Goal: Information Seeking & Learning: Check status

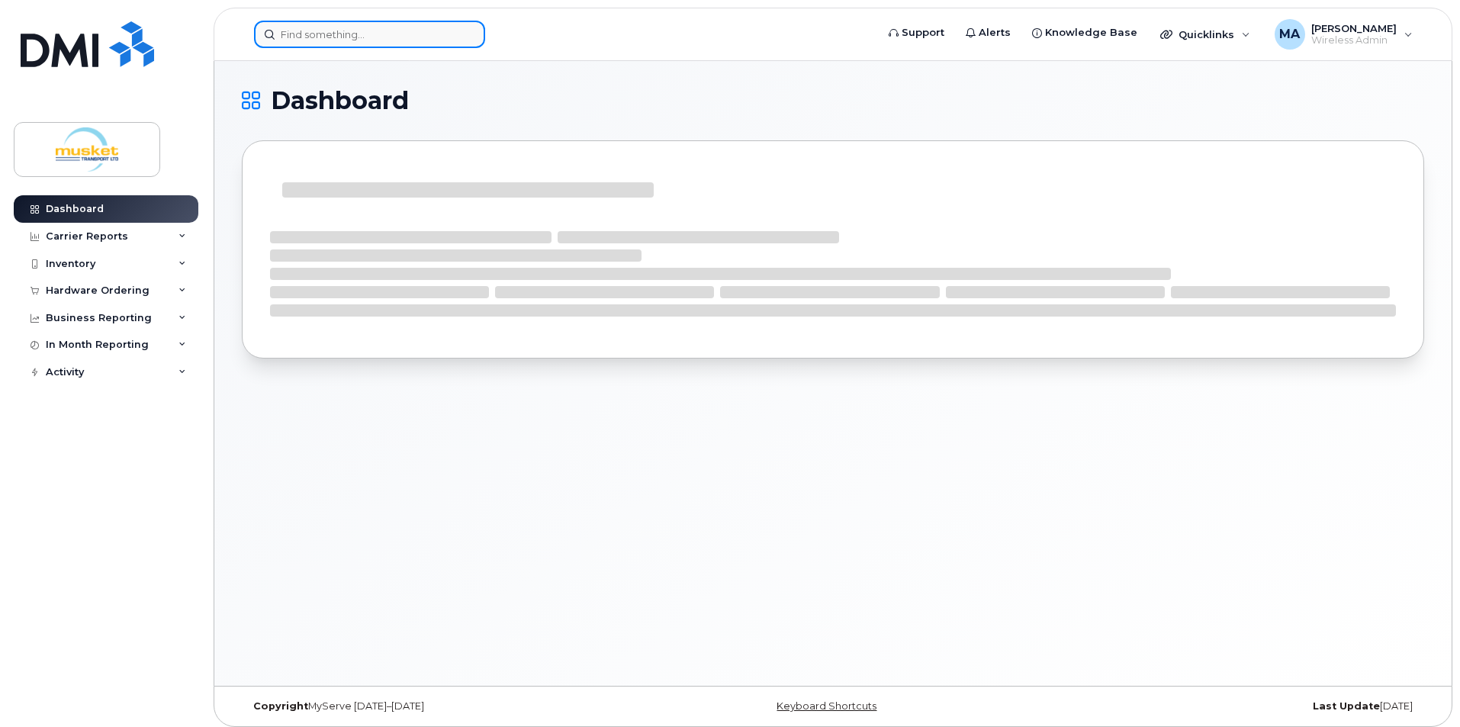
click at [329, 41] on input at bounding box center [369, 34] width 231 height 27
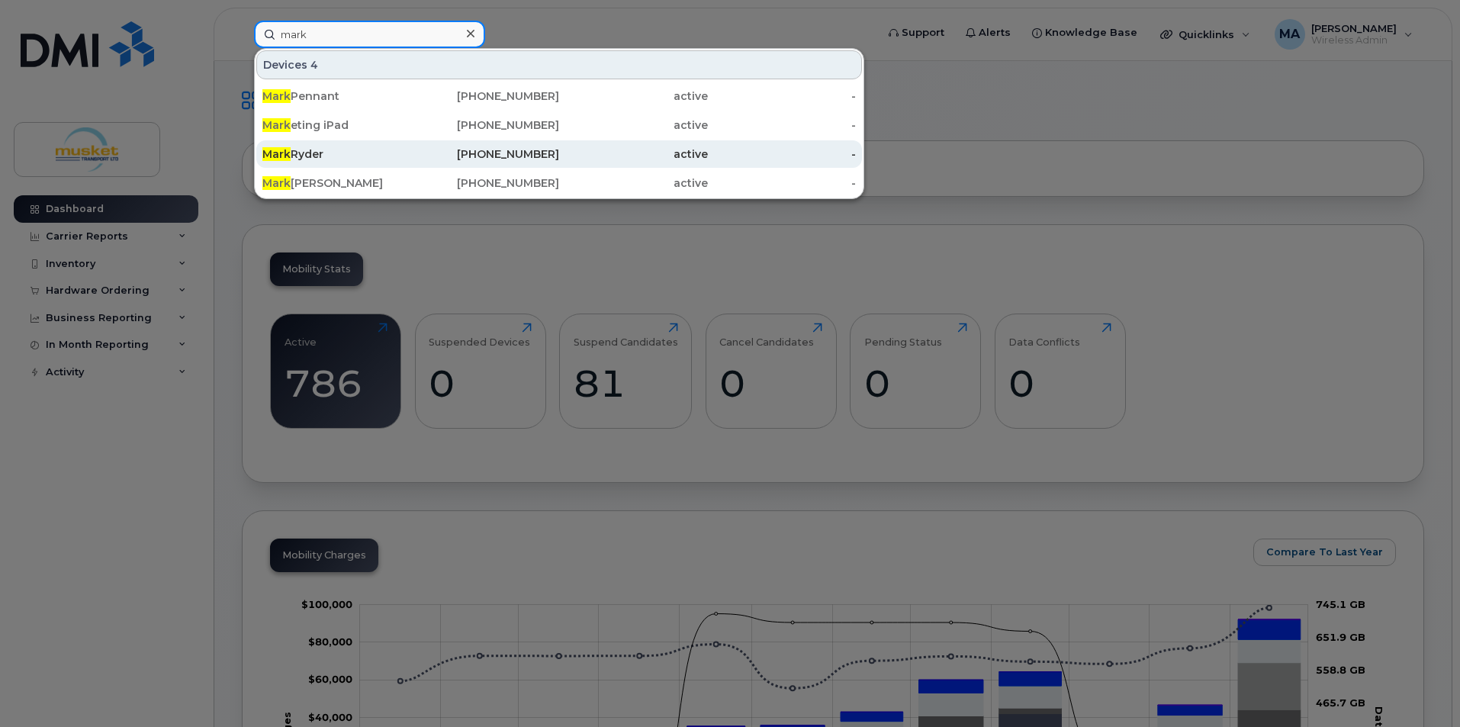
type input "mark"
click at [546, 159] on div "[PHONE_NUMBER]" at bounding box center [485, 153] width 149 height 15
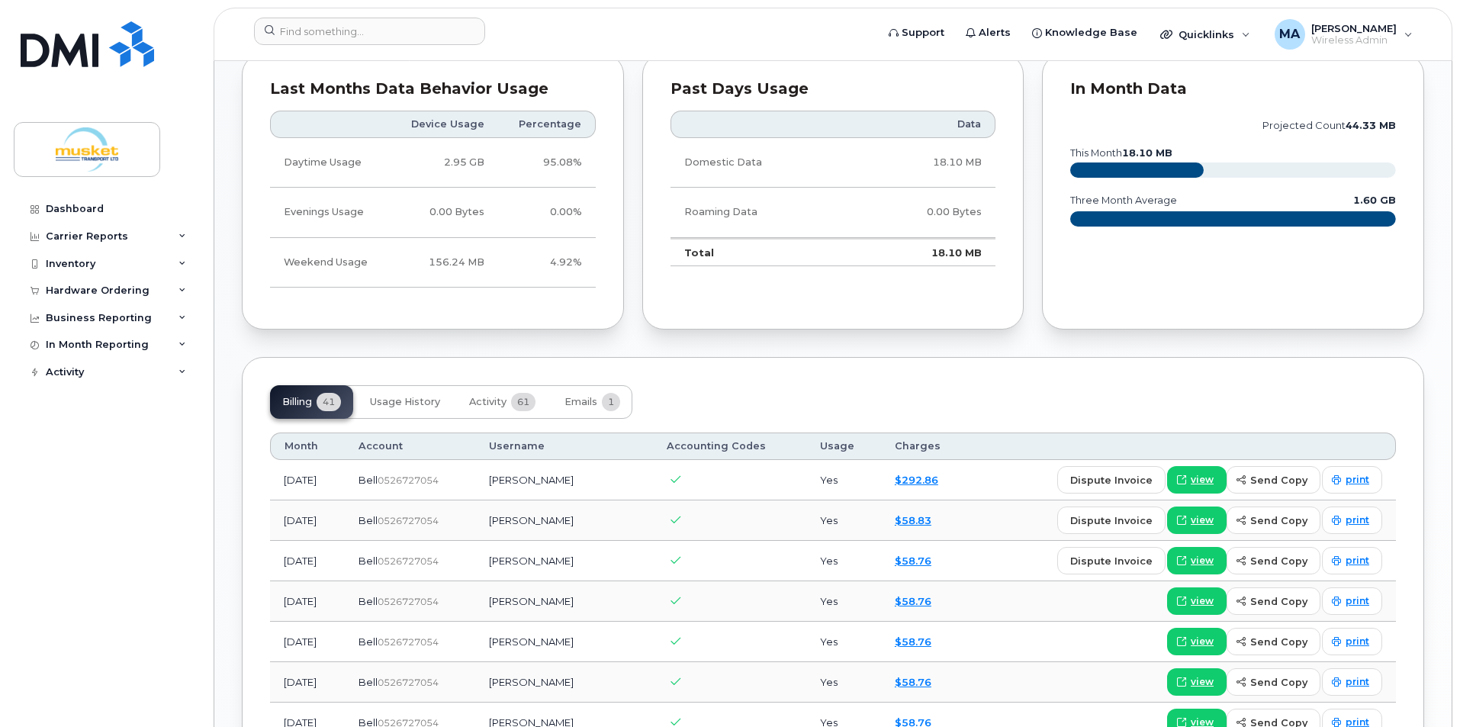
scroll to position [912, 0]
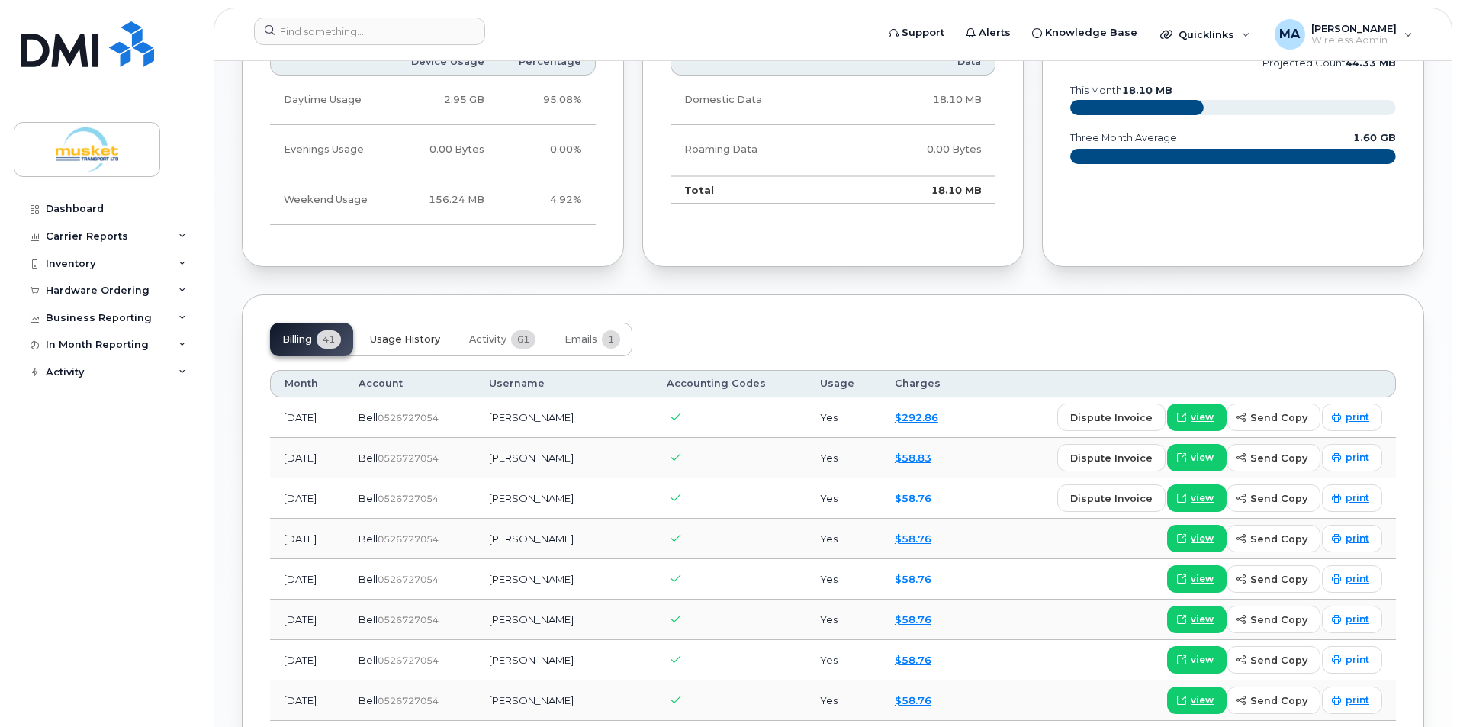
click at [416, 332] on button "Usage History" at bounding box center [405, 340] width 95 height 34
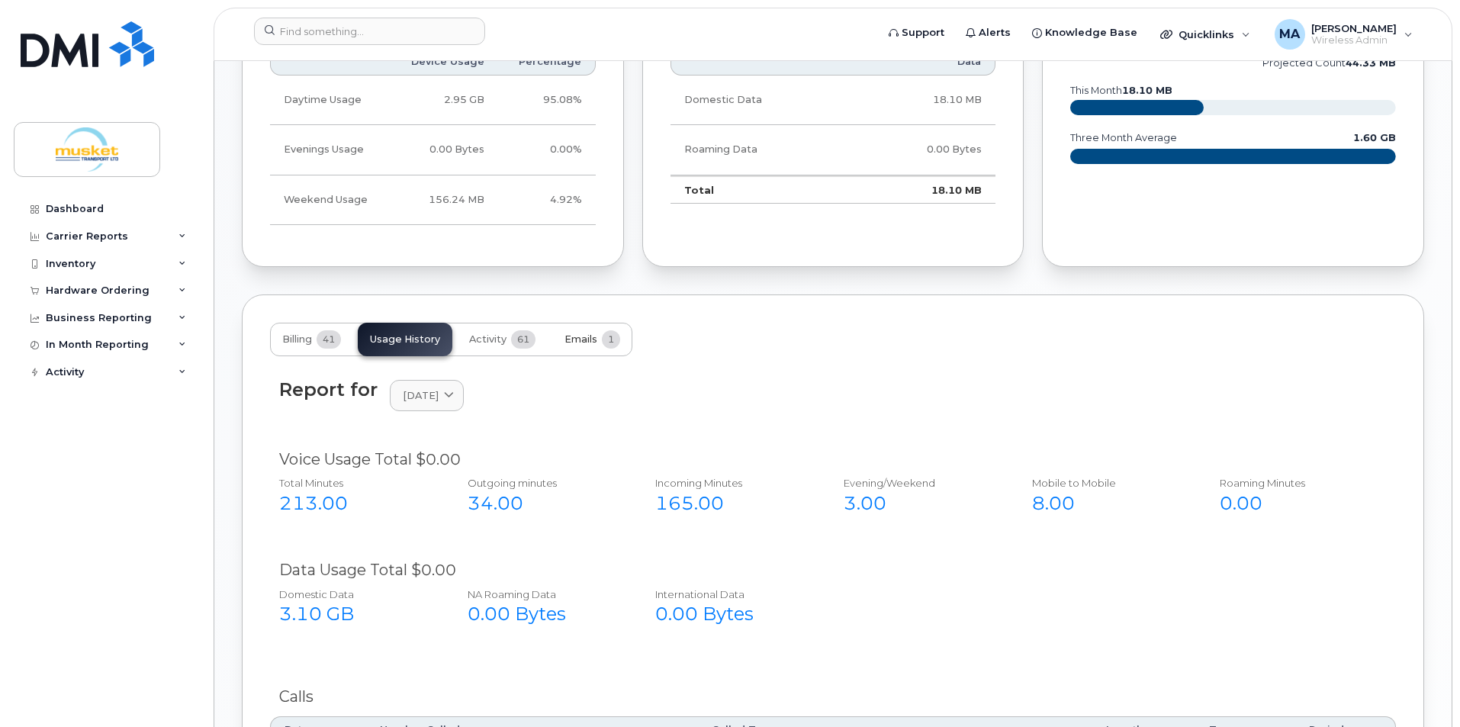
click at [594, 329] on button "Emails 1" at bounding box center [592, 340] width 80 height 34
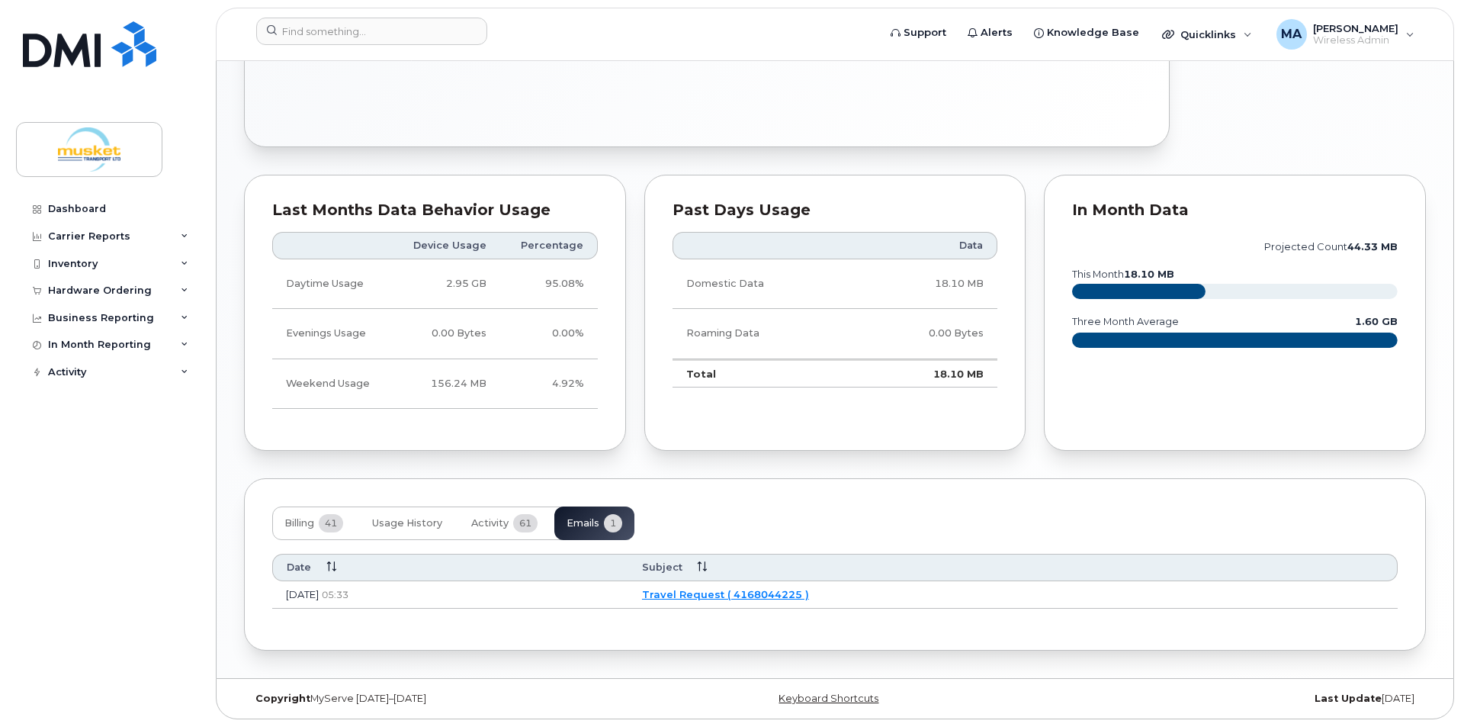
scroll to position [728, 0]
click at [795, 598] on link "Travel Request ( 4168044225 )" at bounding box center [723, 594] width 167 height 12
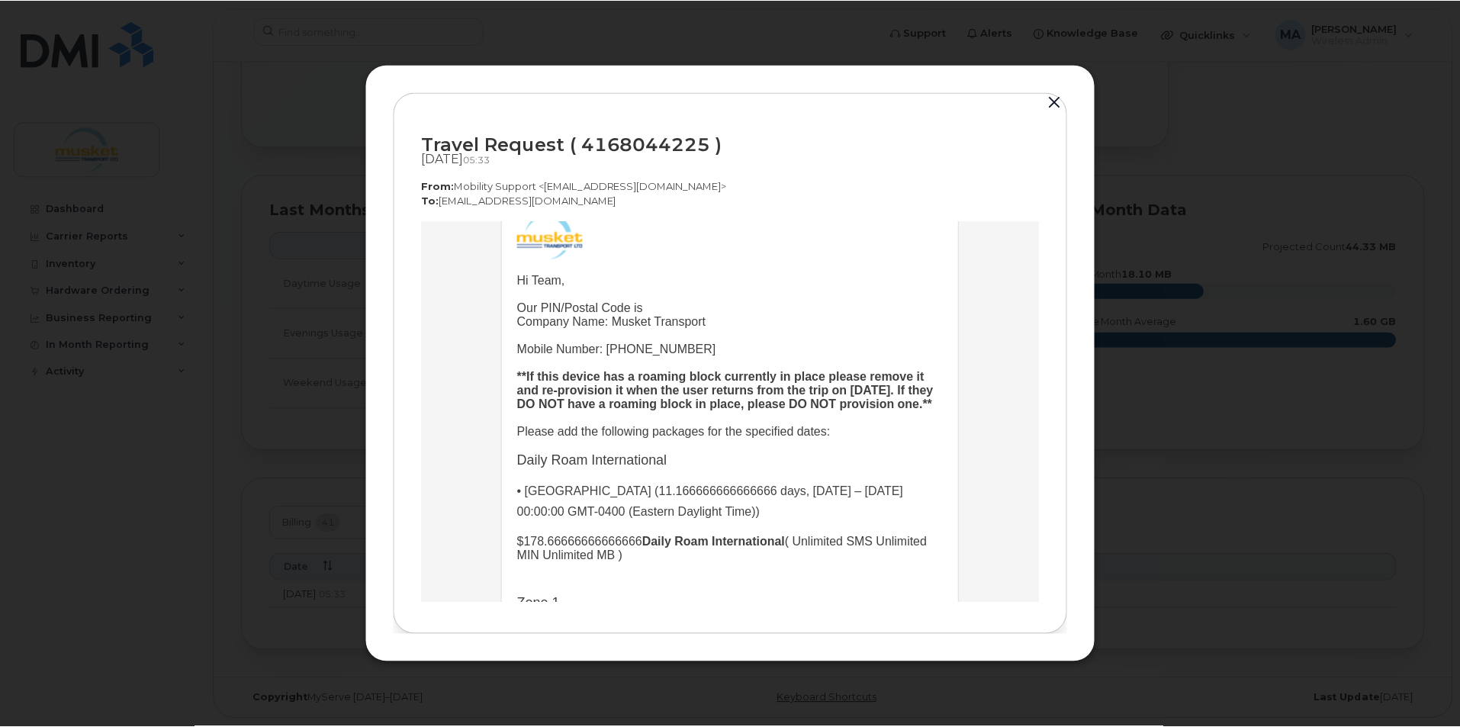
scroll to position [0, 0]
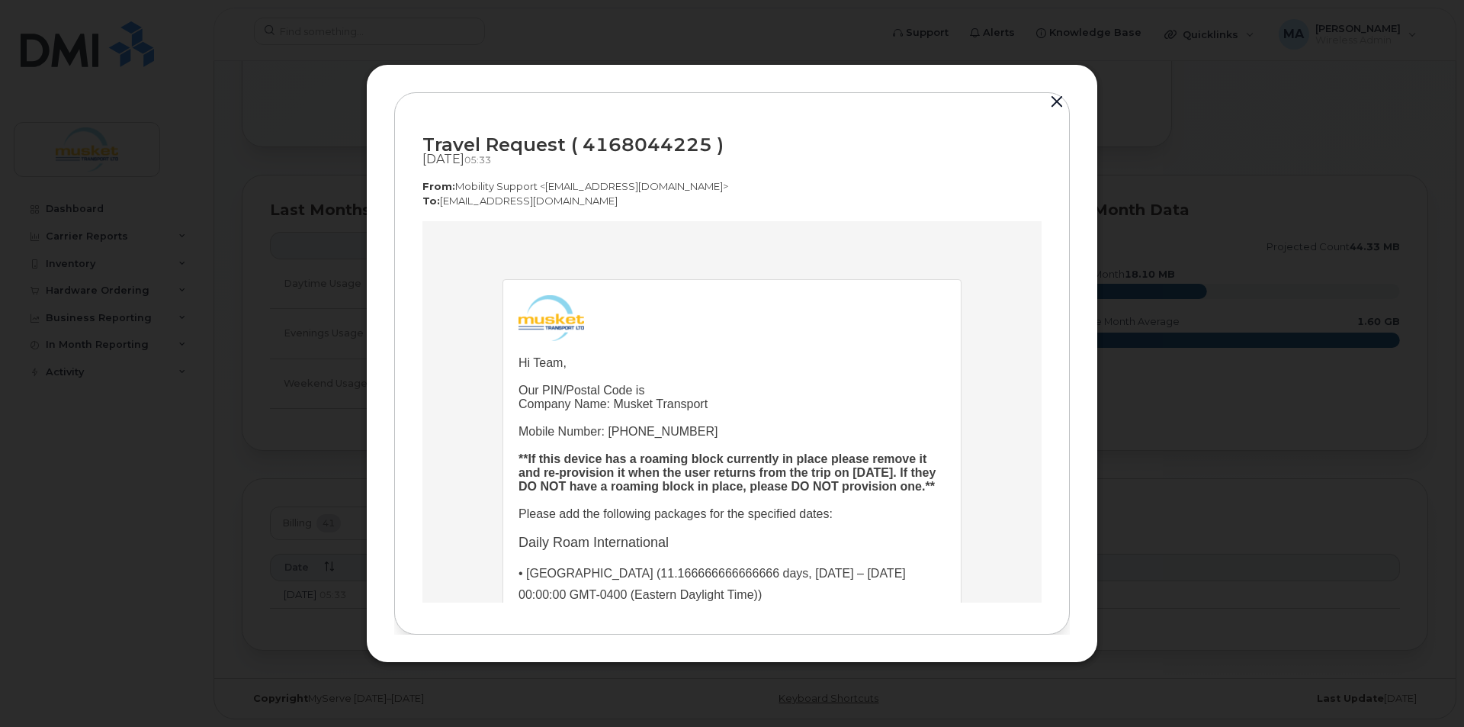
click at [1052, 100] on button "button" at bounding box center [1057, 102] width 23 height 21
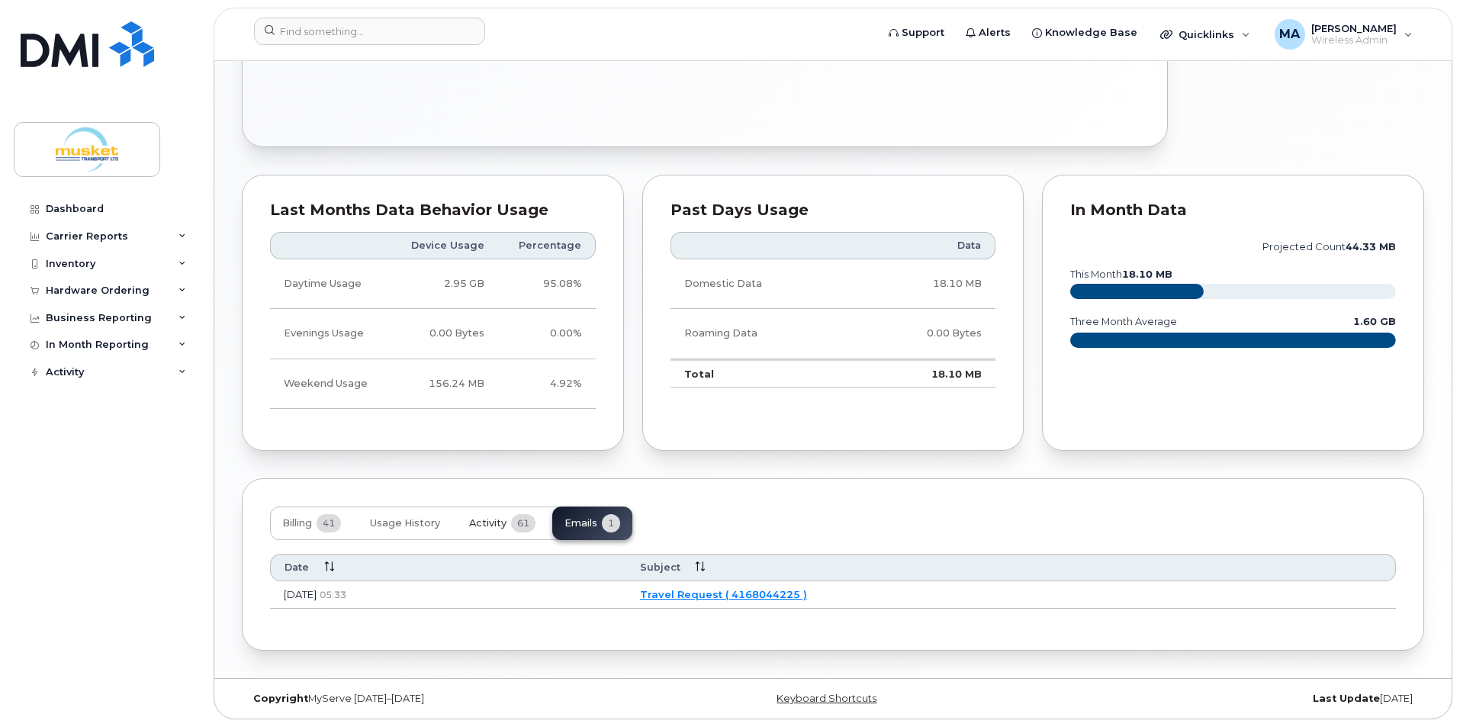
click at [493, 521] on span "Activity" at bounding box center [487, 523] width 37 height 12
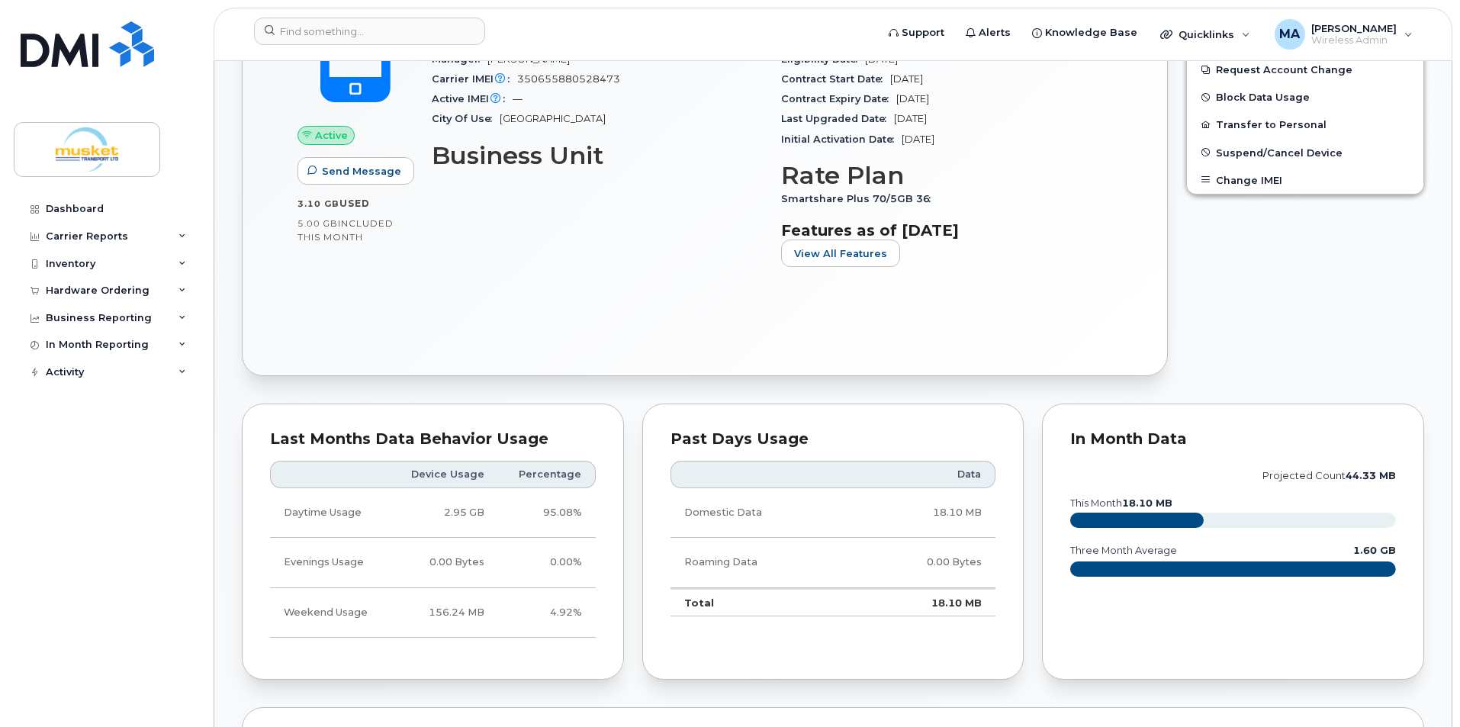
scroll to position [881, 0]
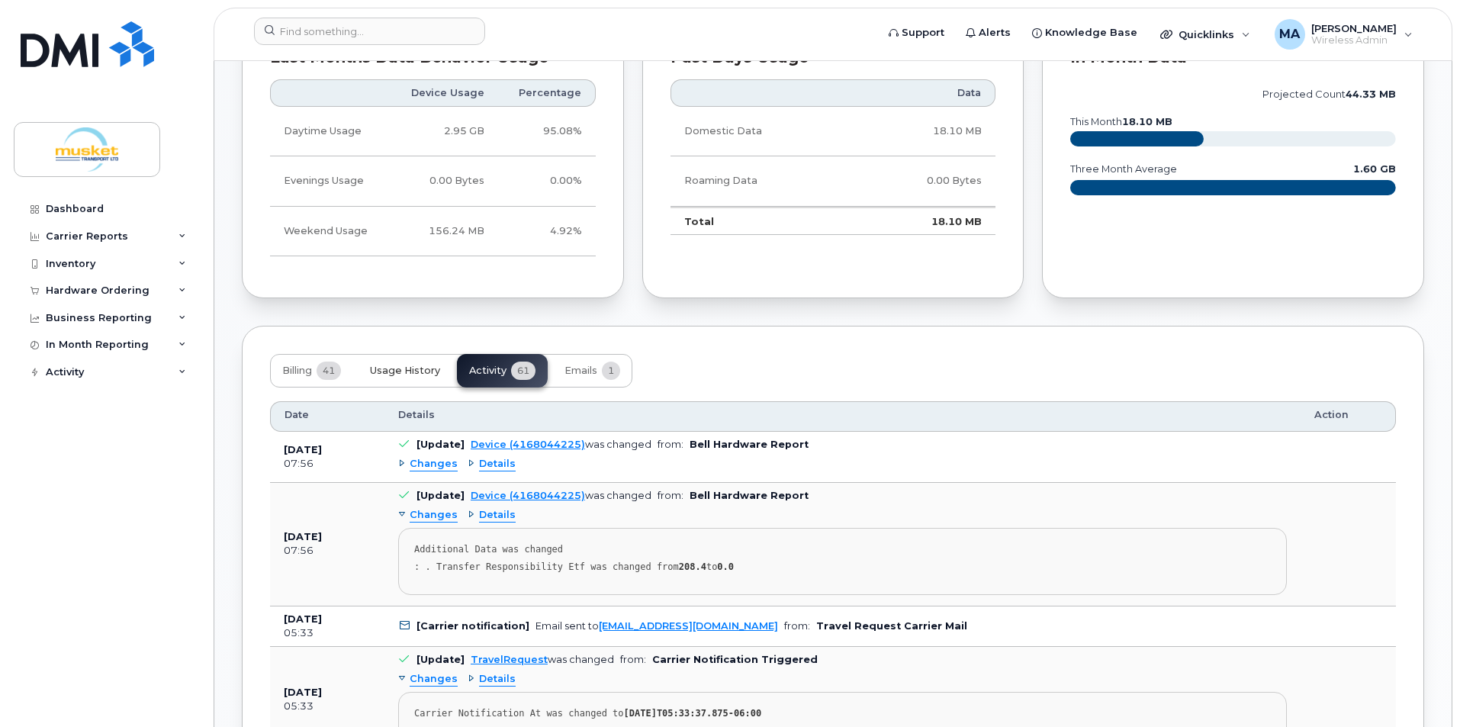
click at [395, 366] on span "Usage History" at bounding box center [405, 371] width 70 height 12
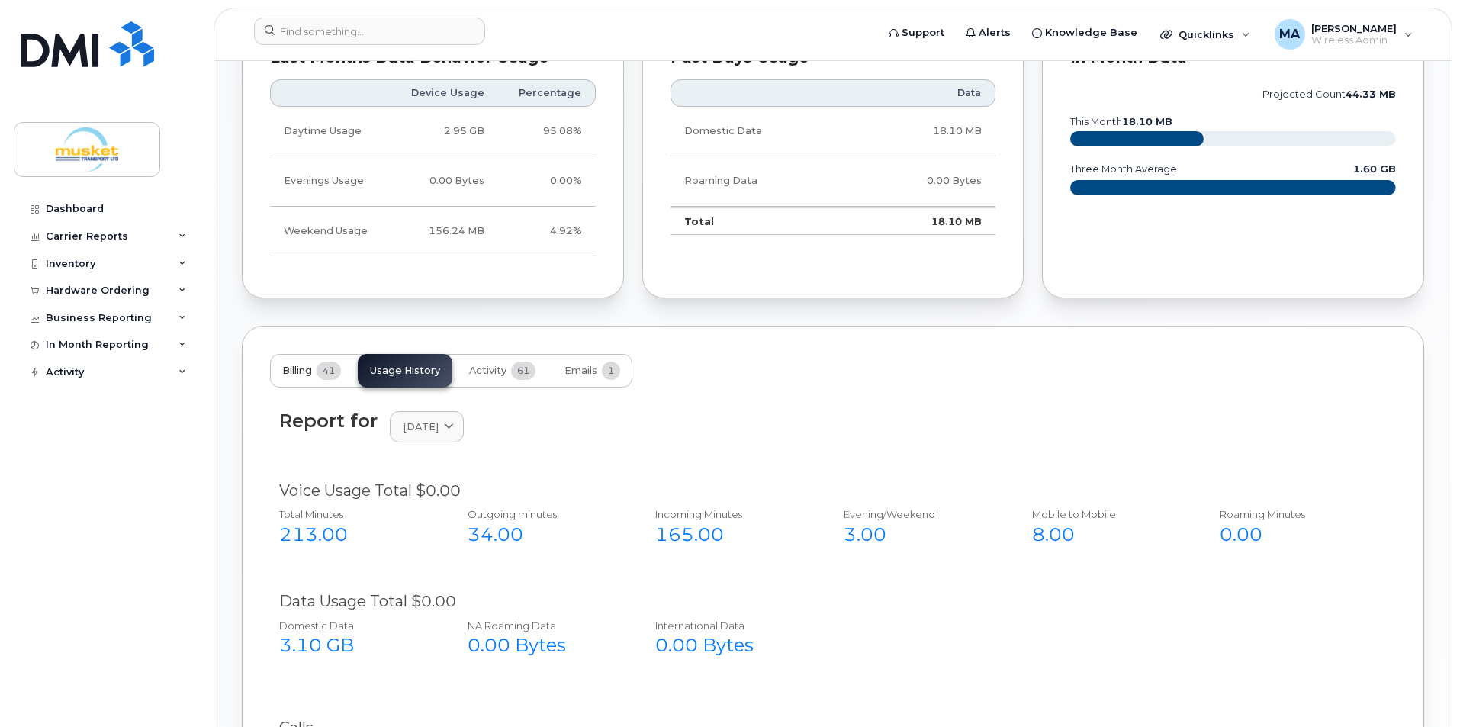
click at [333, 375] on span "41" at bounding box center [328, 370] width 24 height 18
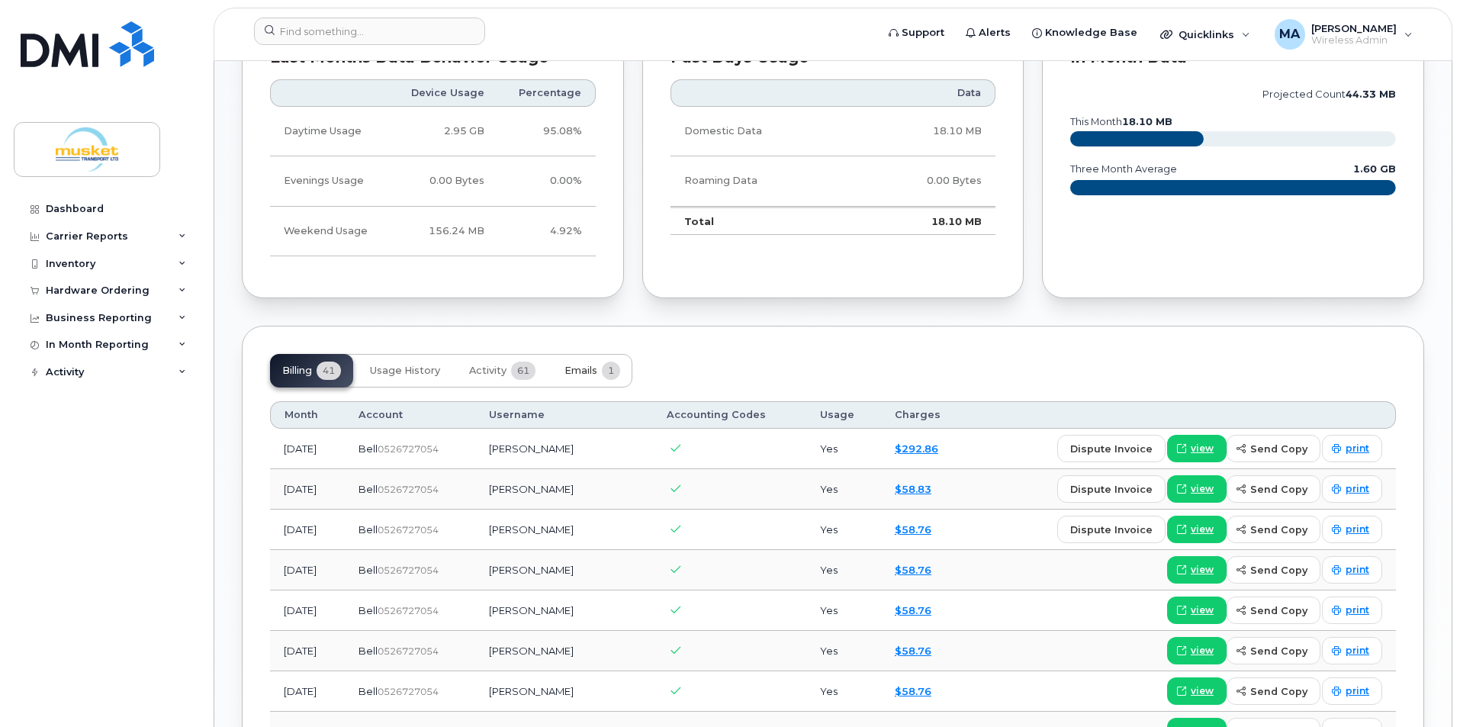
click at [585, 378] on button "Emails 1" at bounding box center [592, 371] width 80 height 34
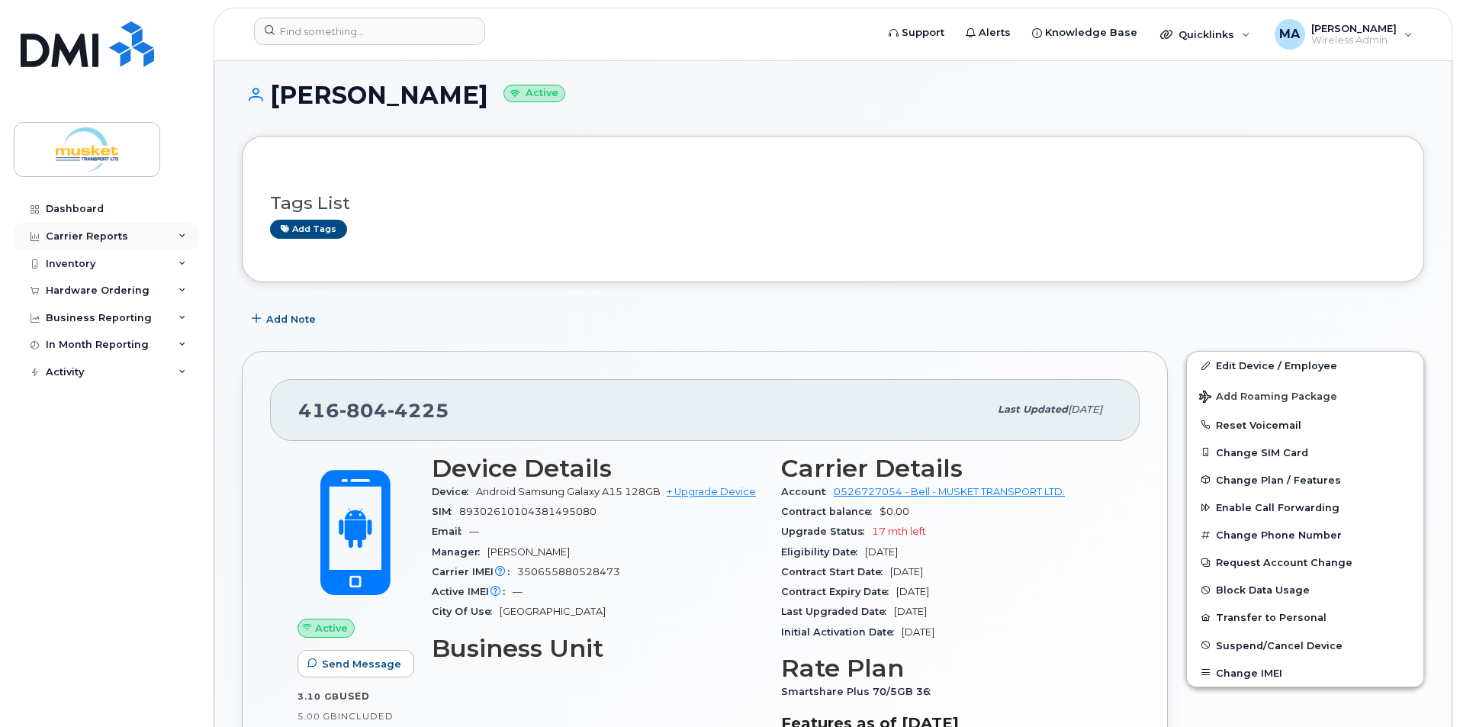
scroll to position [0, 0]
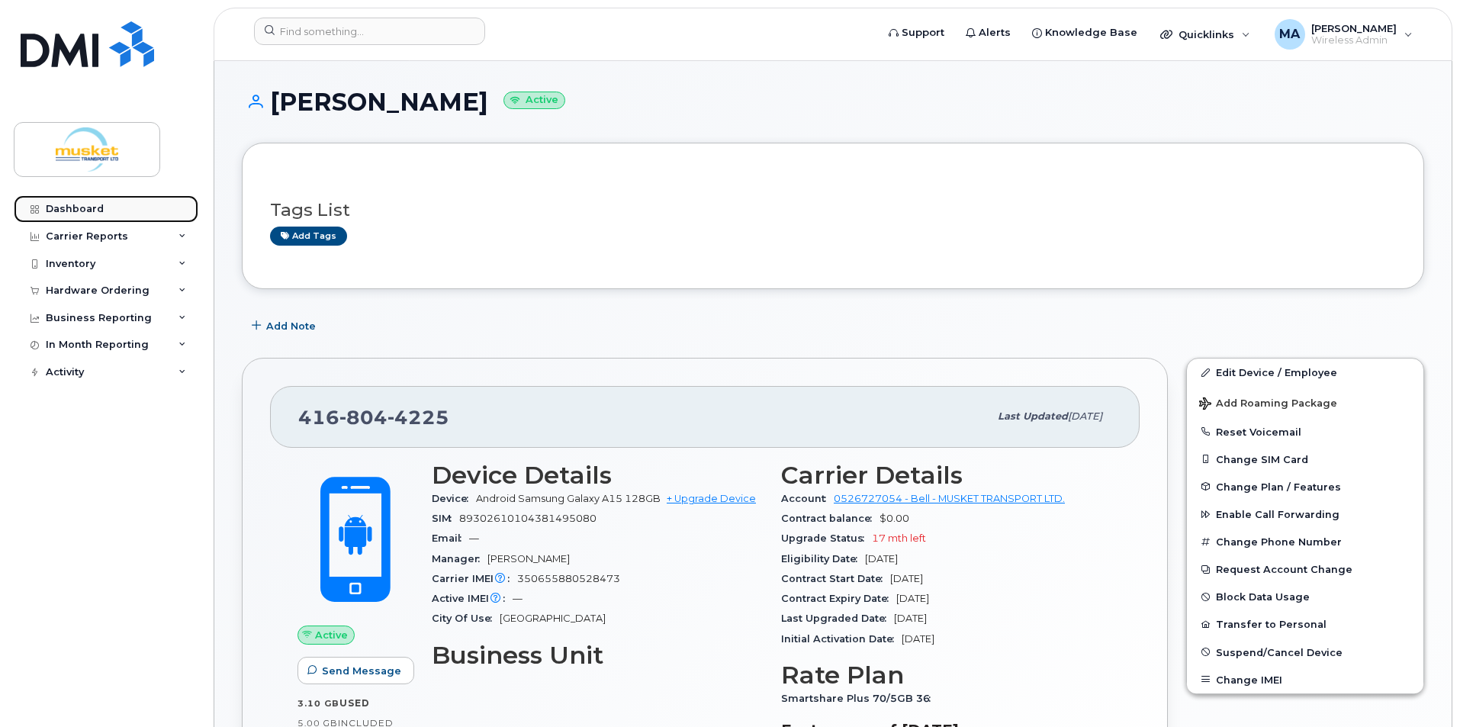
click at [92, 206] on div "Dashboard" at bounding box center [75, 209] width 58 height 12
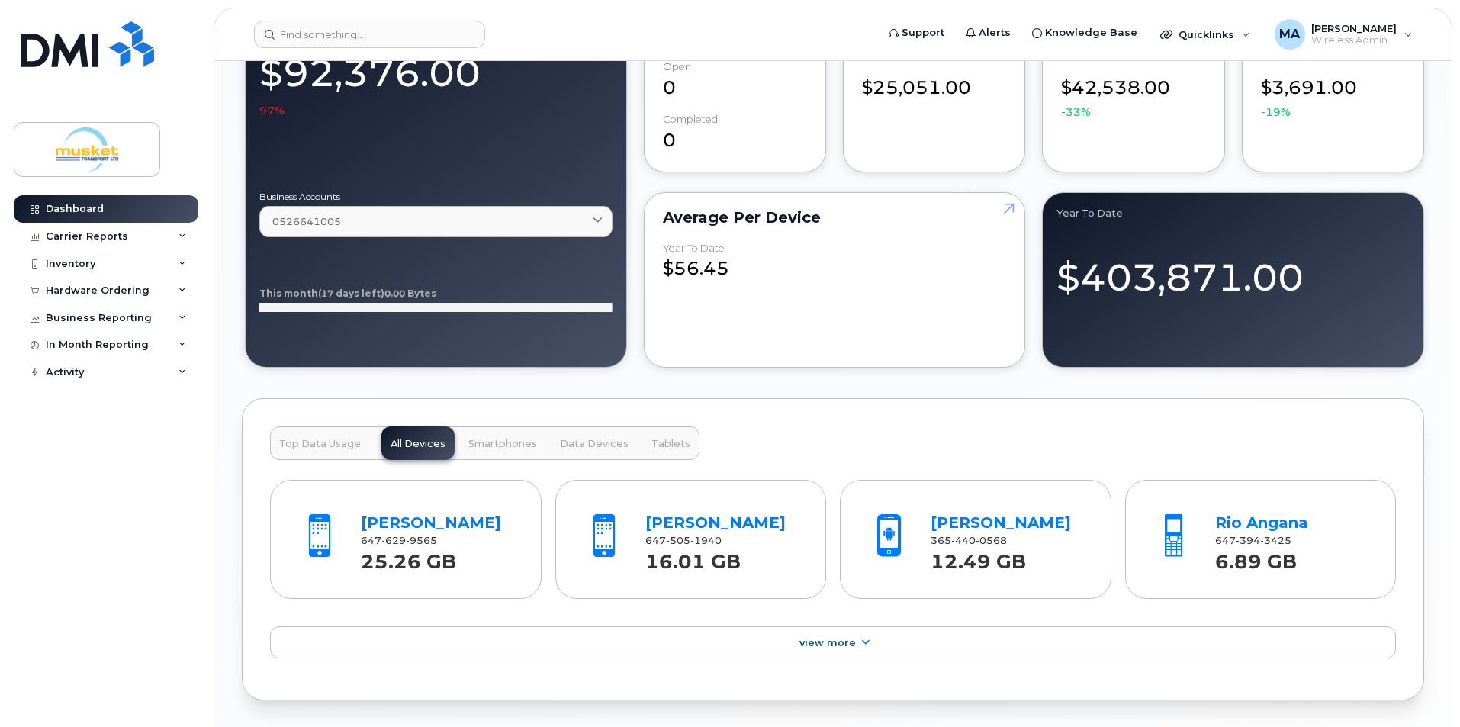
scroll to position [1068, 0]
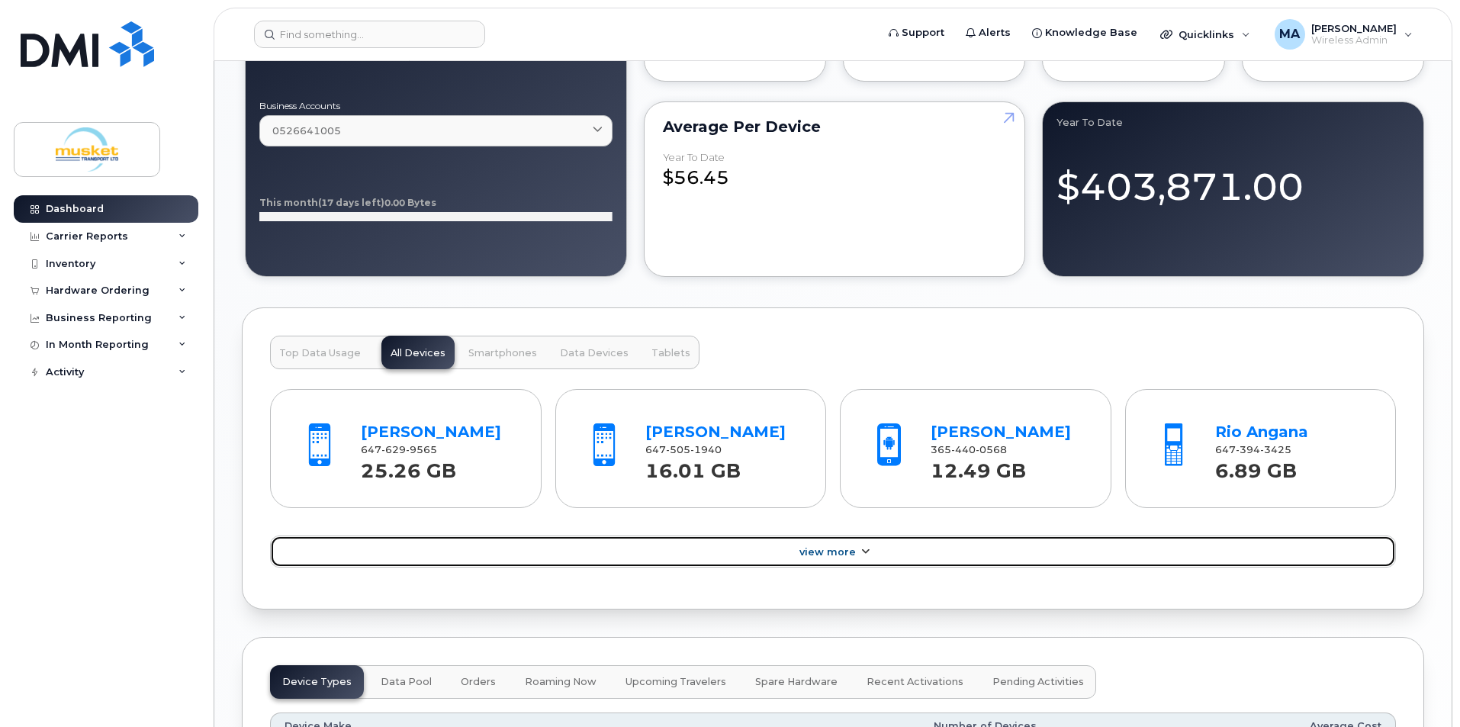
click at [888, 541] on link "View More" at bounding box center [833, 551] width 1126 height 32
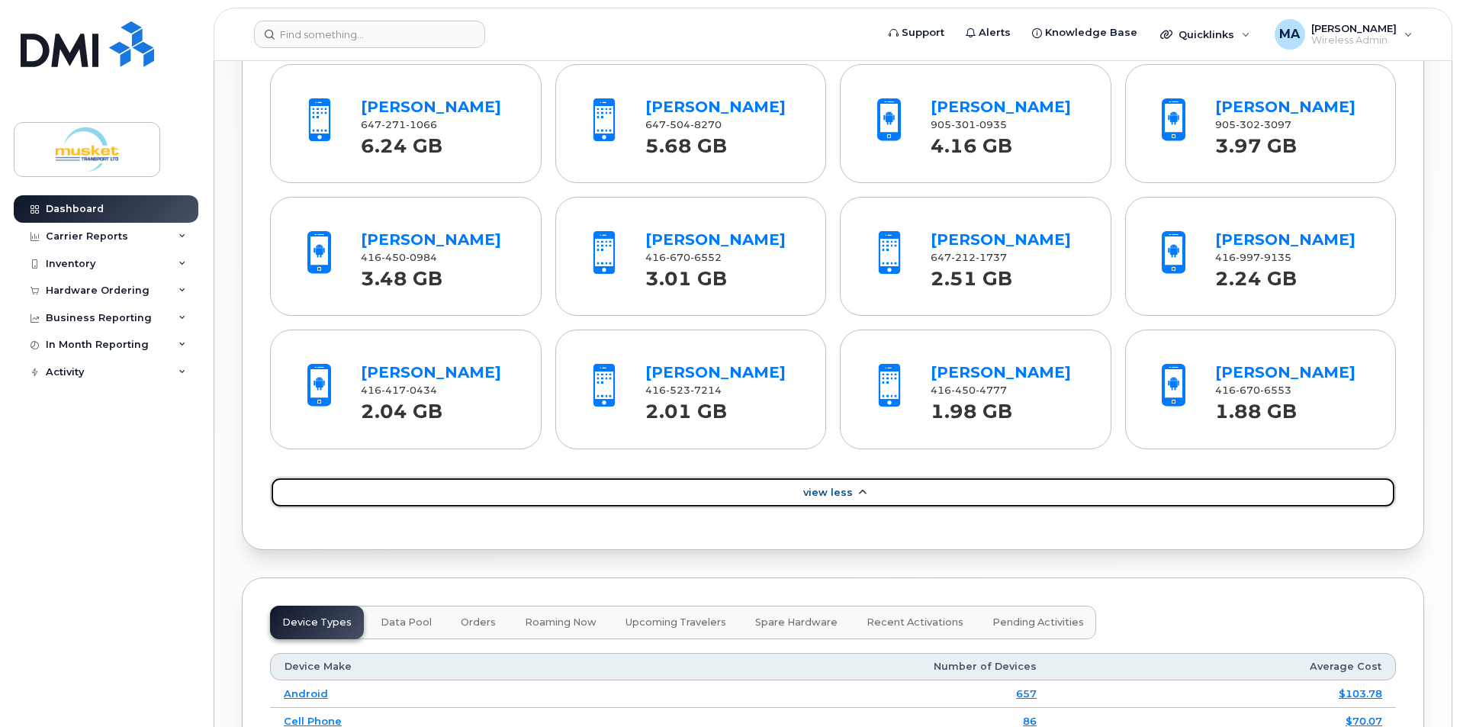
scroll to position [1373, 0]
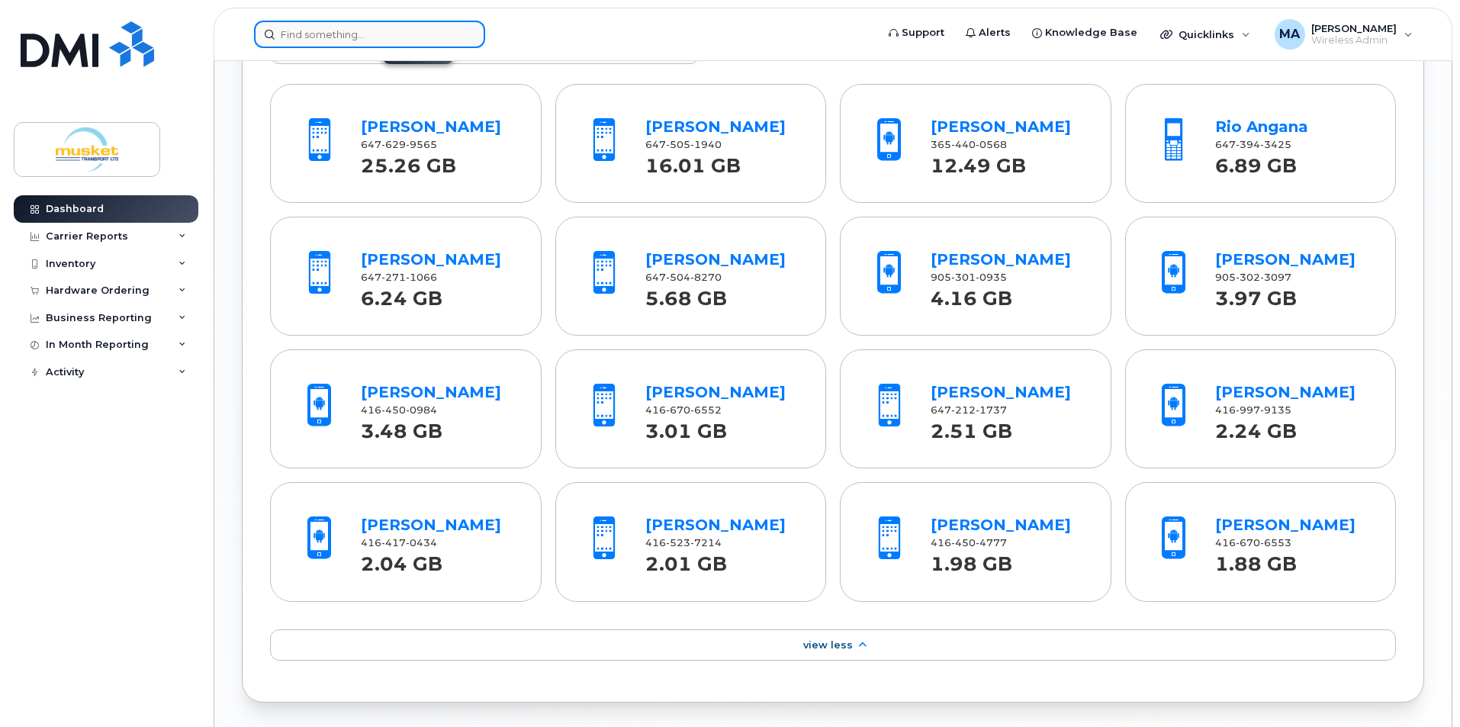
click at [361, 41] on input at bounding box center [369, 34] width 231 height 27
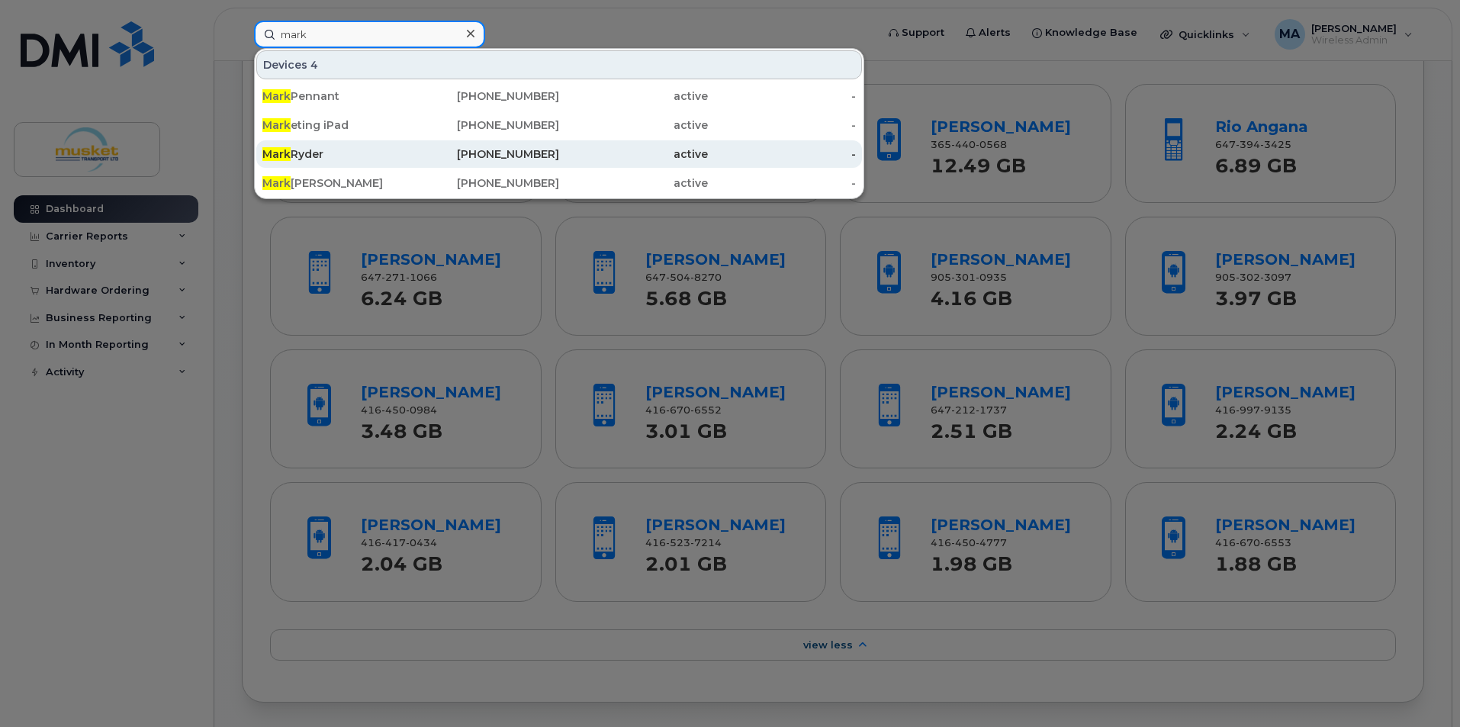
type input "mark"
click at [387, 156] on div "[PERSON_NAME]" at bounding box center [336, 153] width 149 height 15
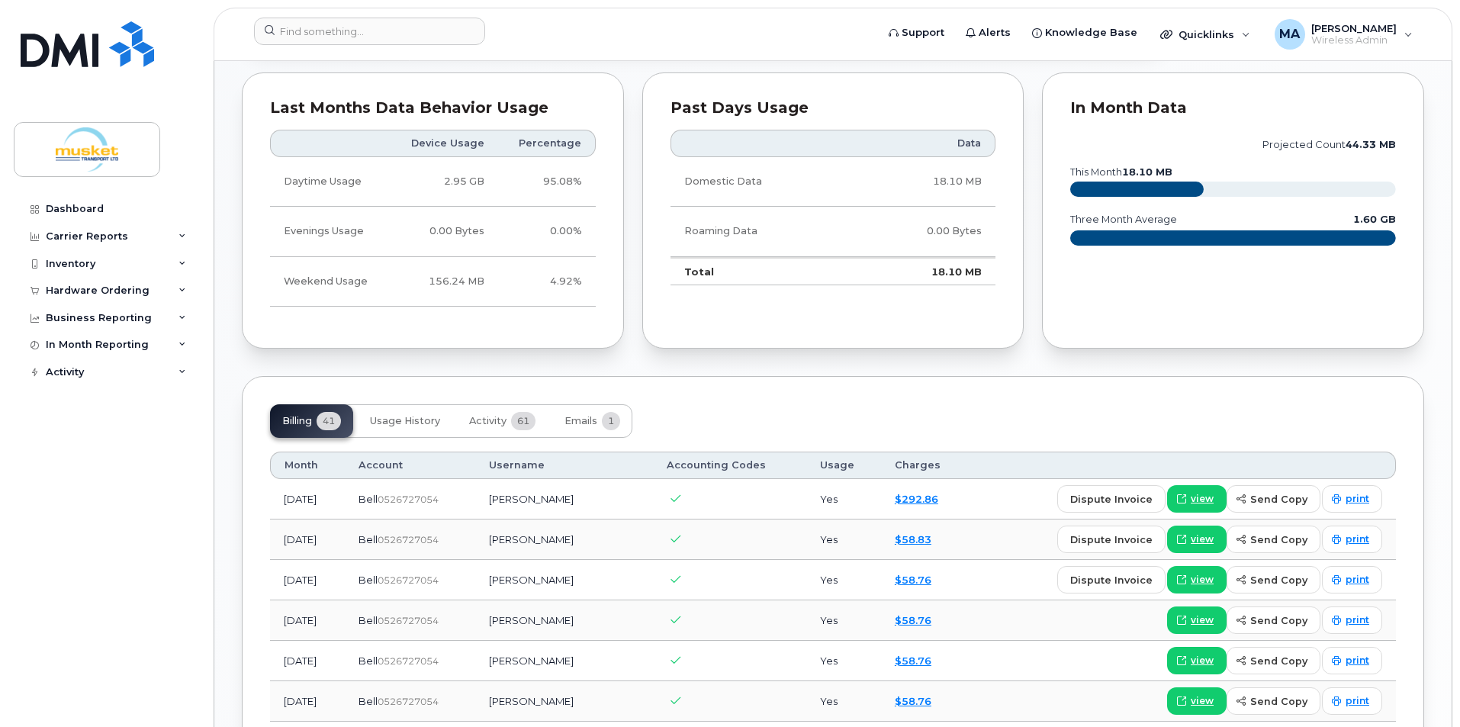
scroll to position [839, 0]
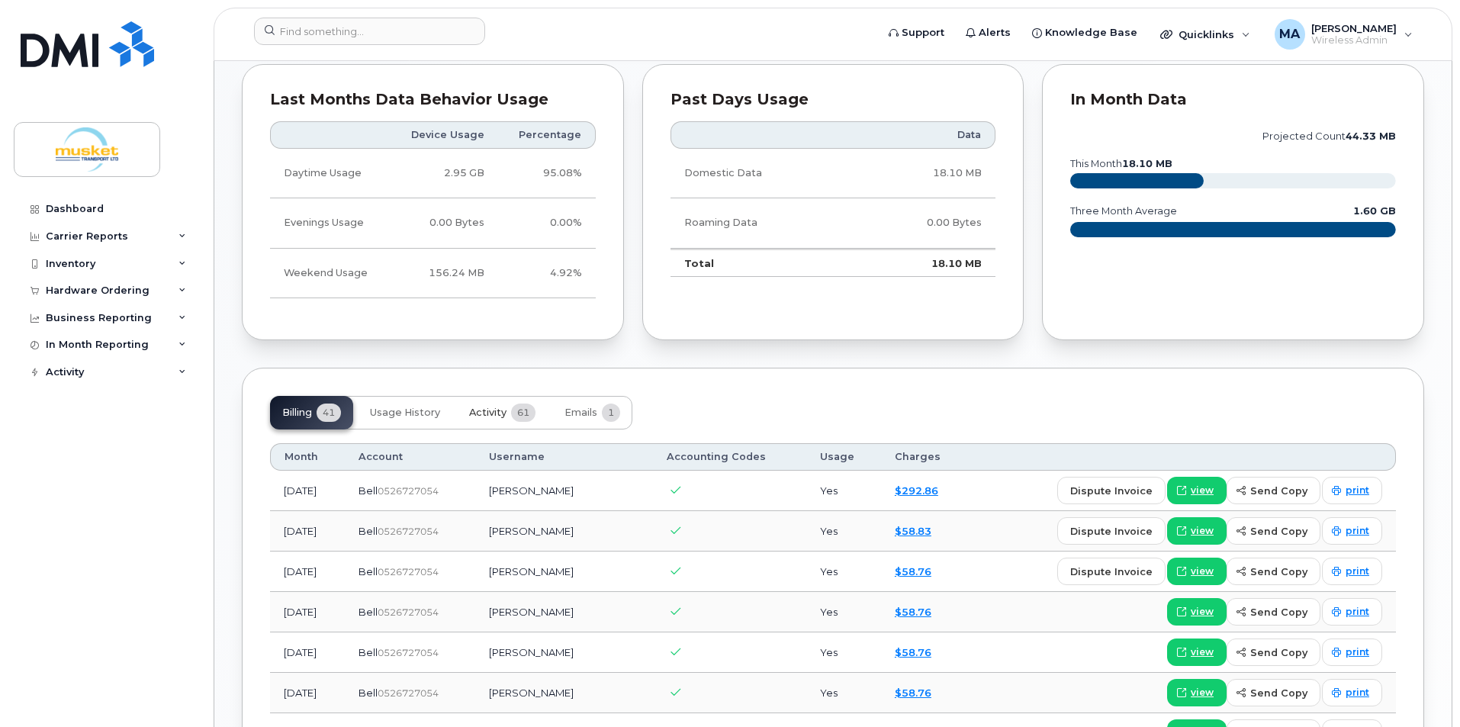
click at [516, 410] on span "61" at bounding box center [523, 412] width 24 height 18
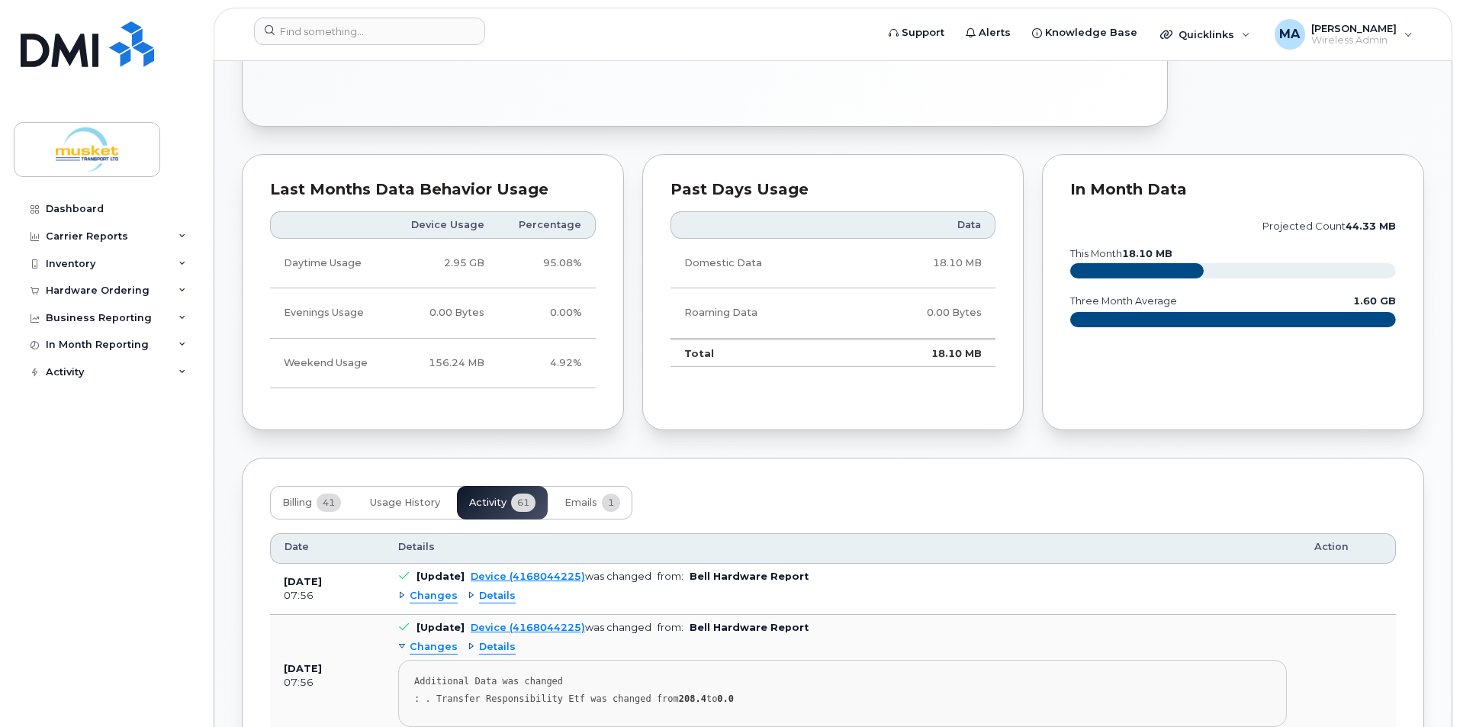
scroll to position [729, 0]
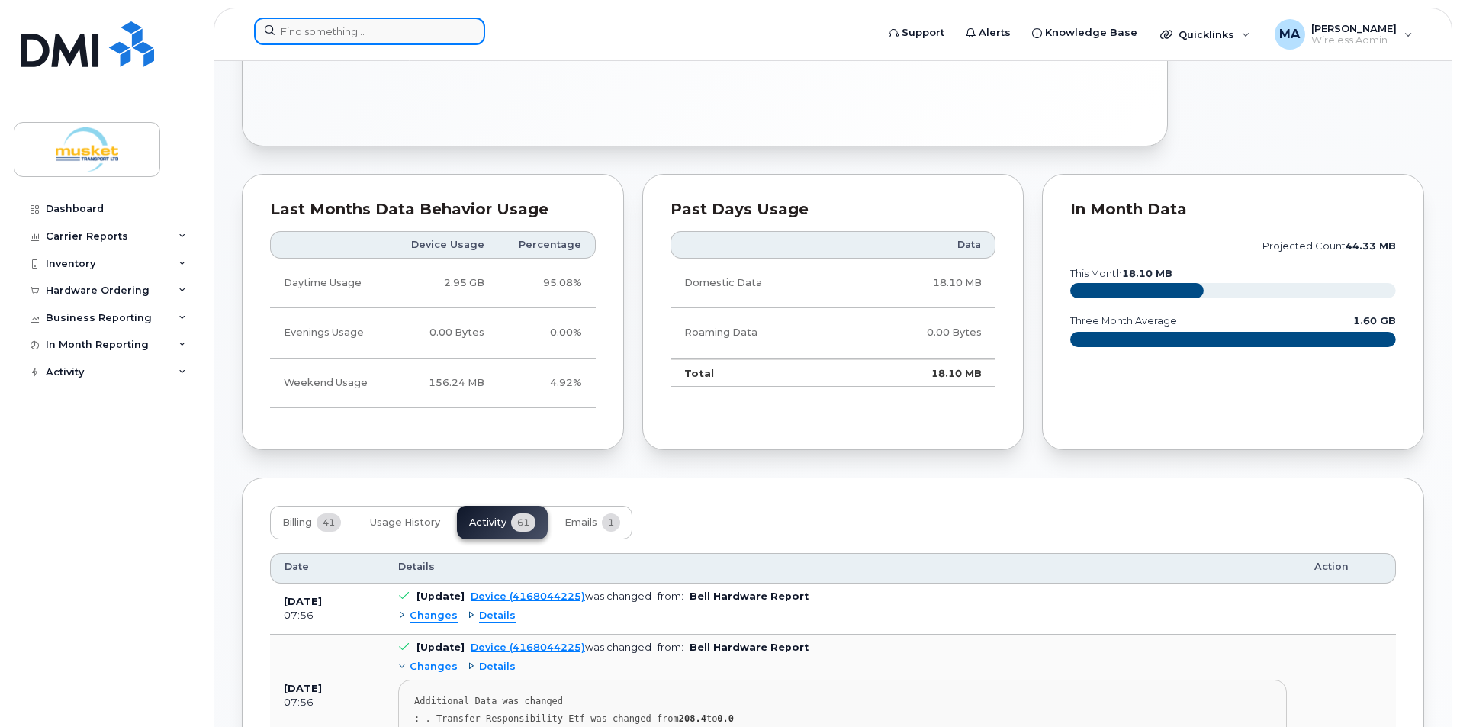
click at [279, 41] on input at bounding box center [369, 31] width 231 height 27
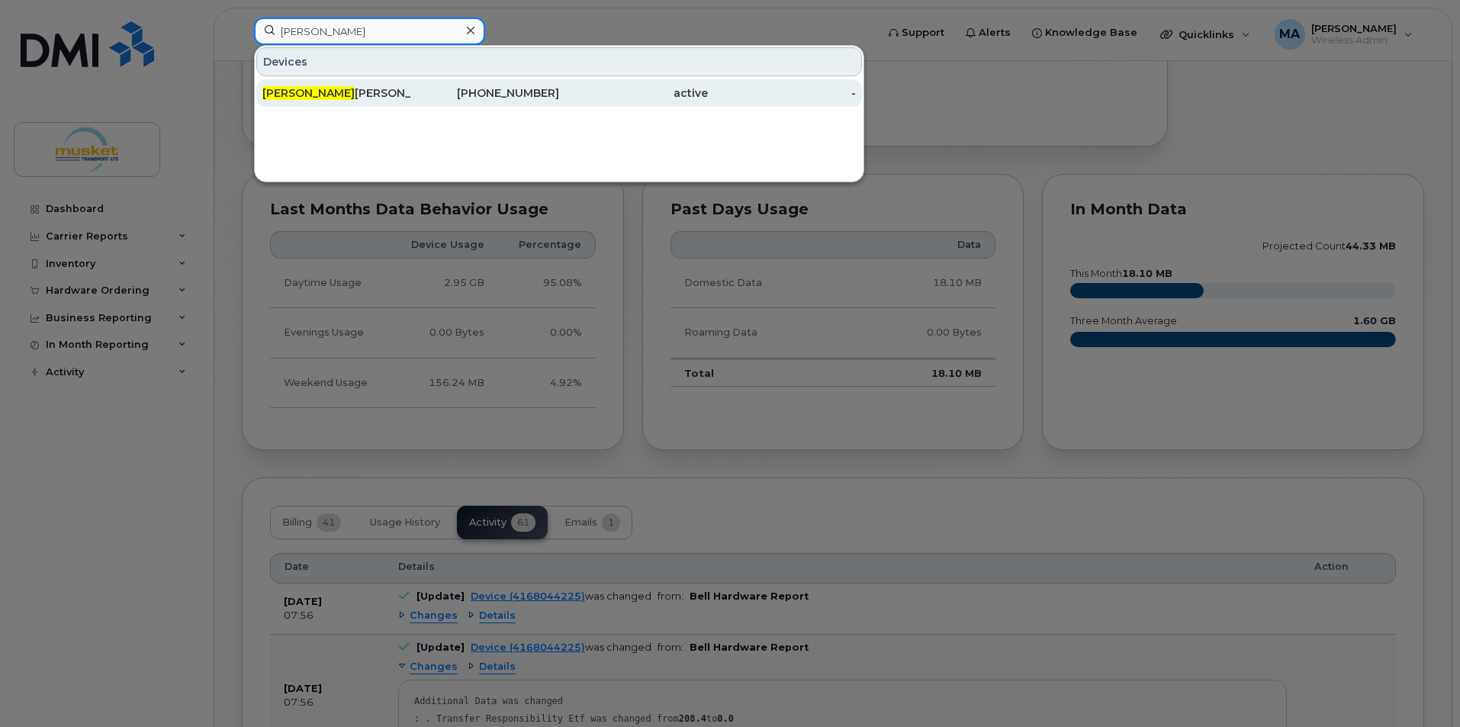
type input "melanie"
click at [325, 92] on div "Melanie Ackers" at bounding box center [336, 92] width 149 height 15
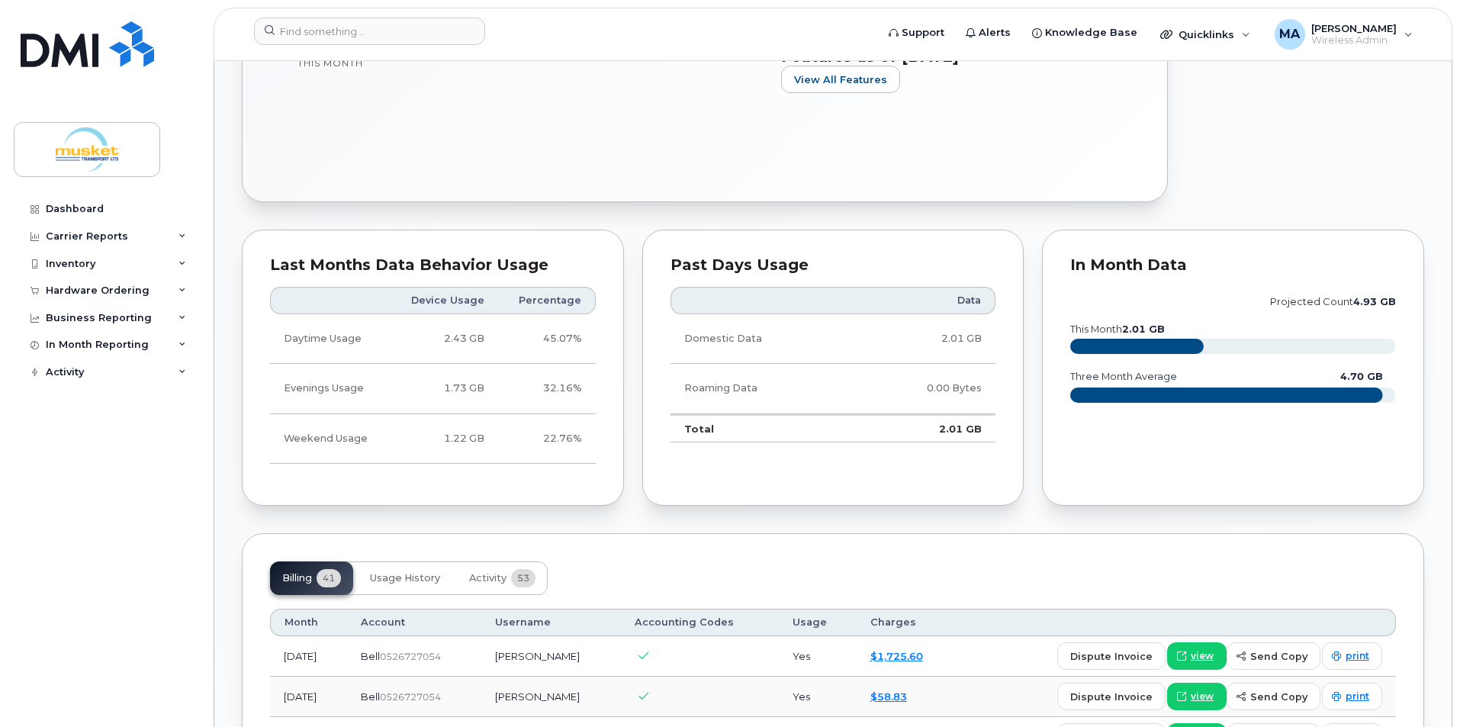
scroll to position [763, 0]
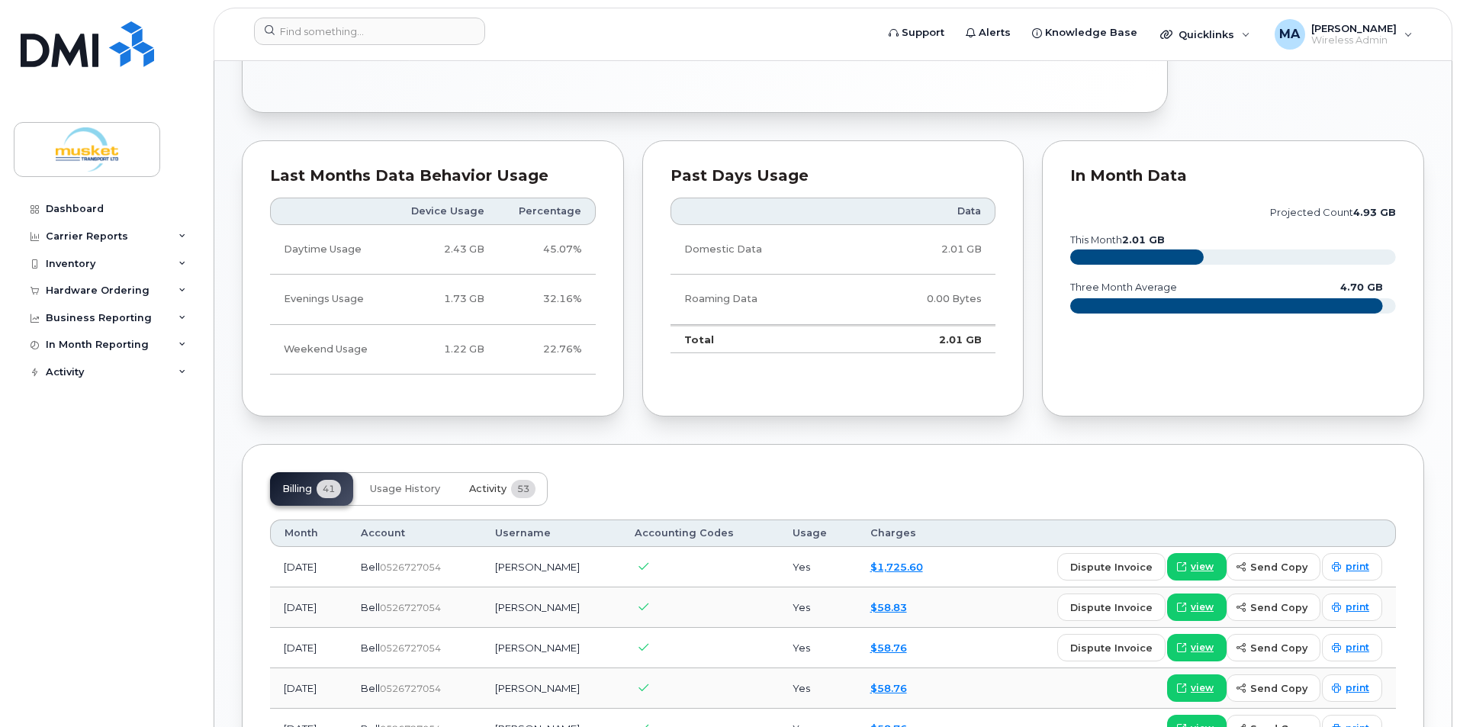
click at [509, 487] on button "Activity 53" at bounding box center [502, 489] width 91 height 34
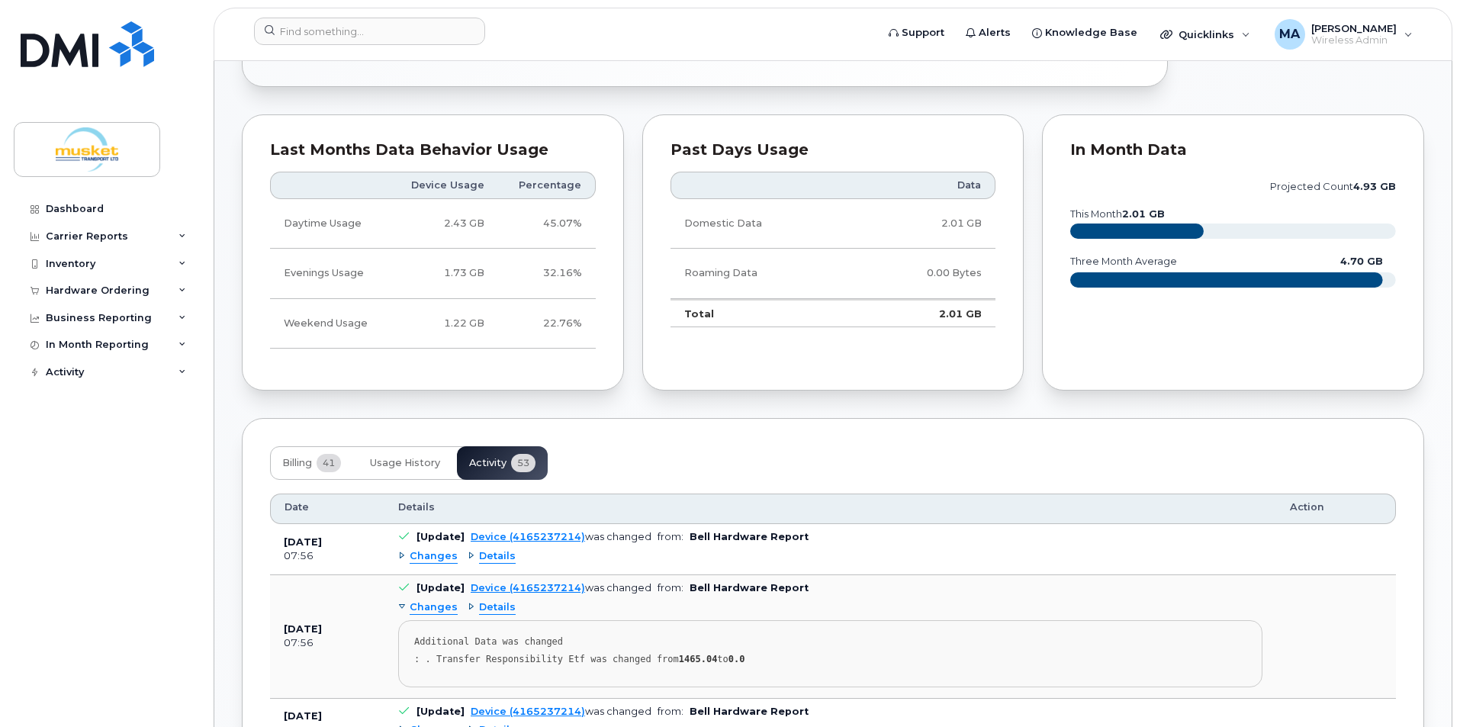
scroll to position [839, 0]
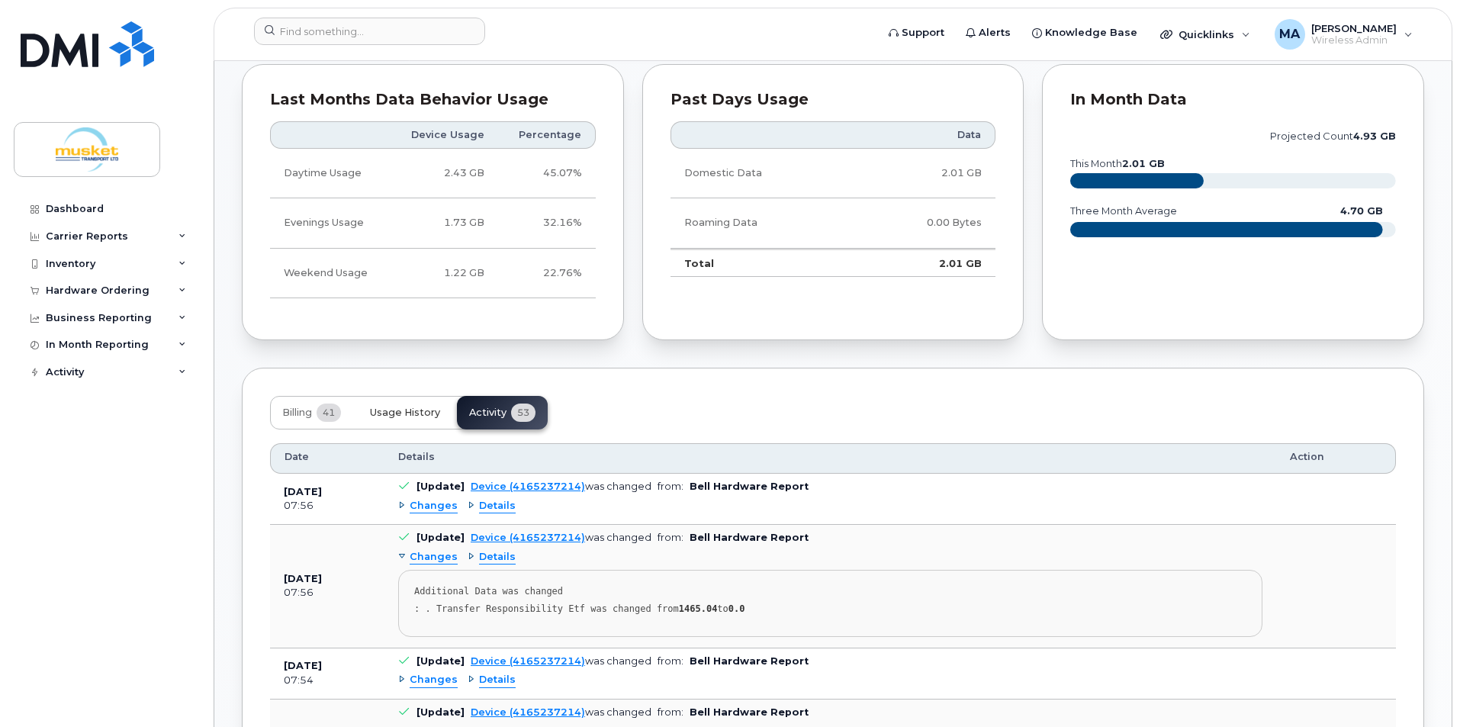
click at [413, 416] on span "Usage History" at bounding box center [405, 412] width 70 height 12
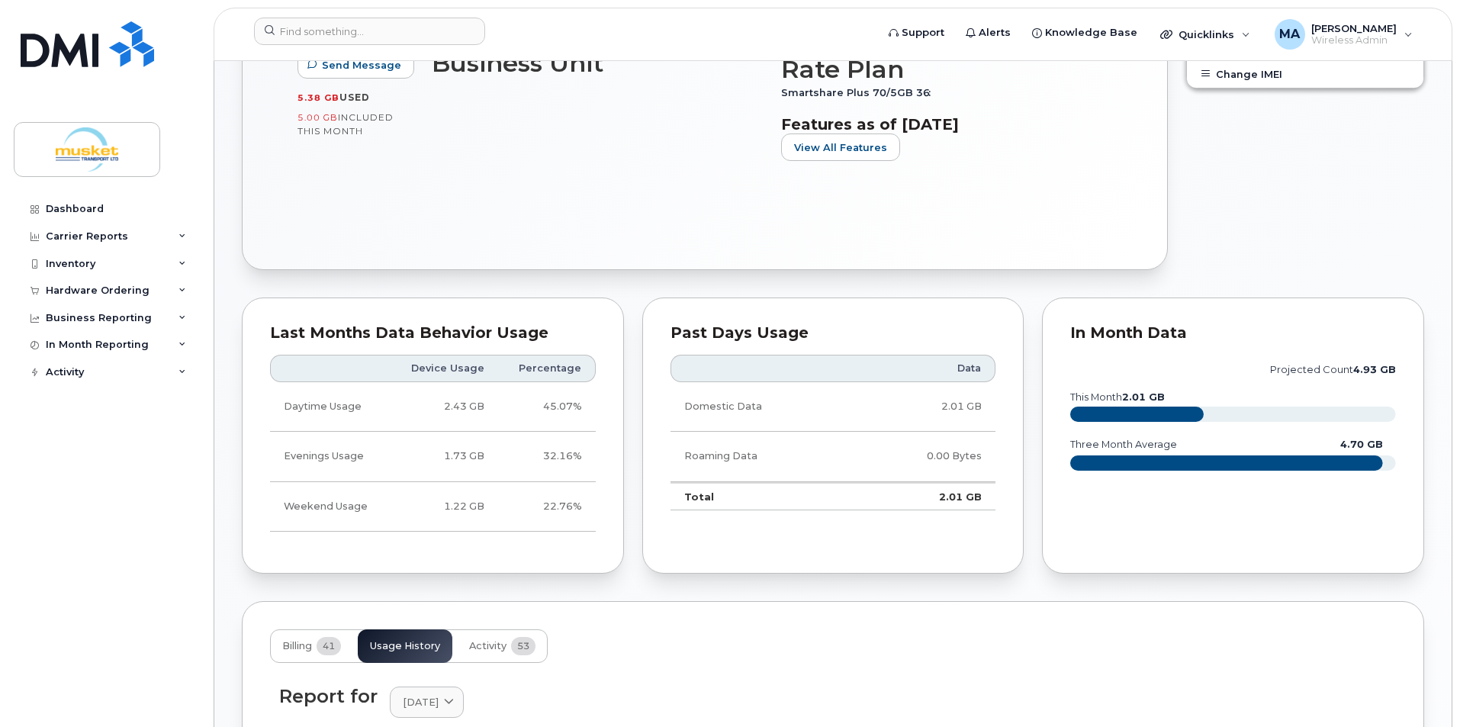
scroll to position [229, 0]
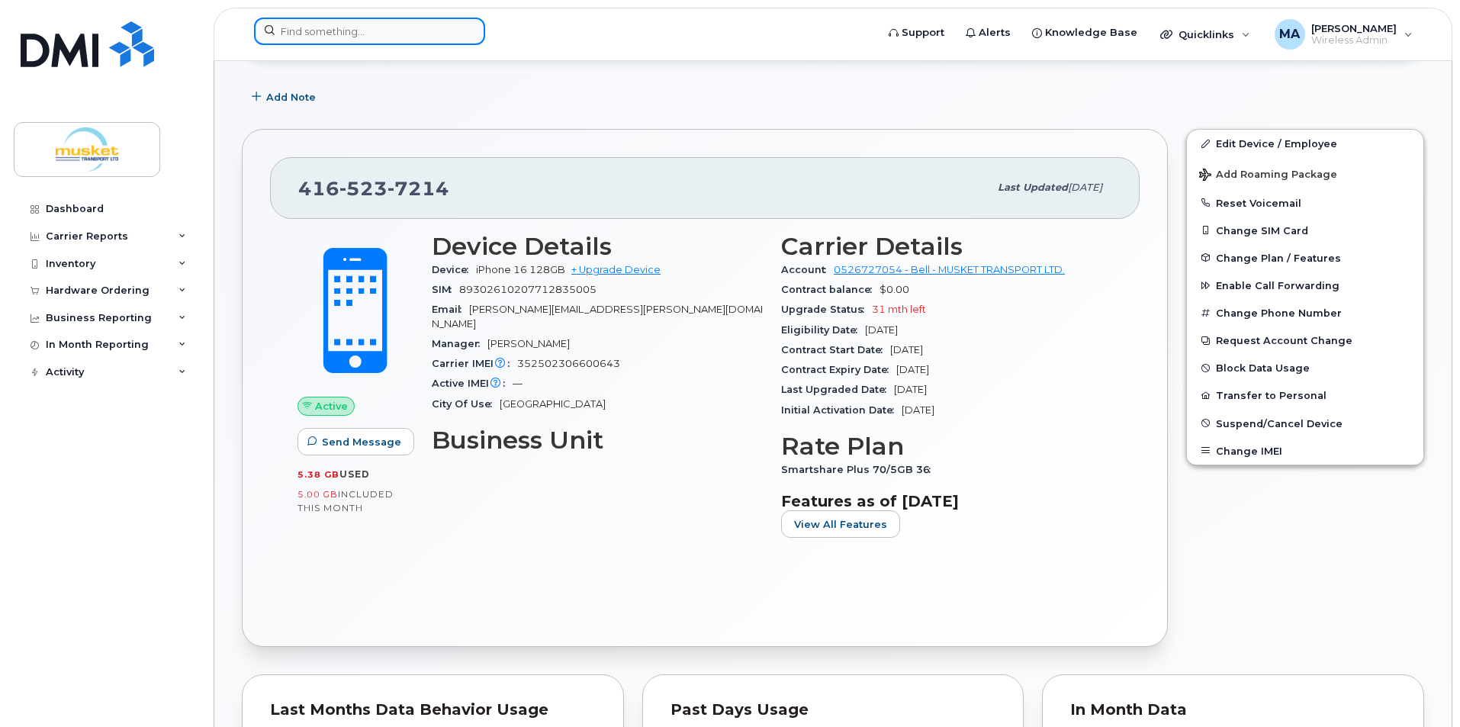
click at [313, 28] on input at bounding box center [369, 31] width 231 height 27
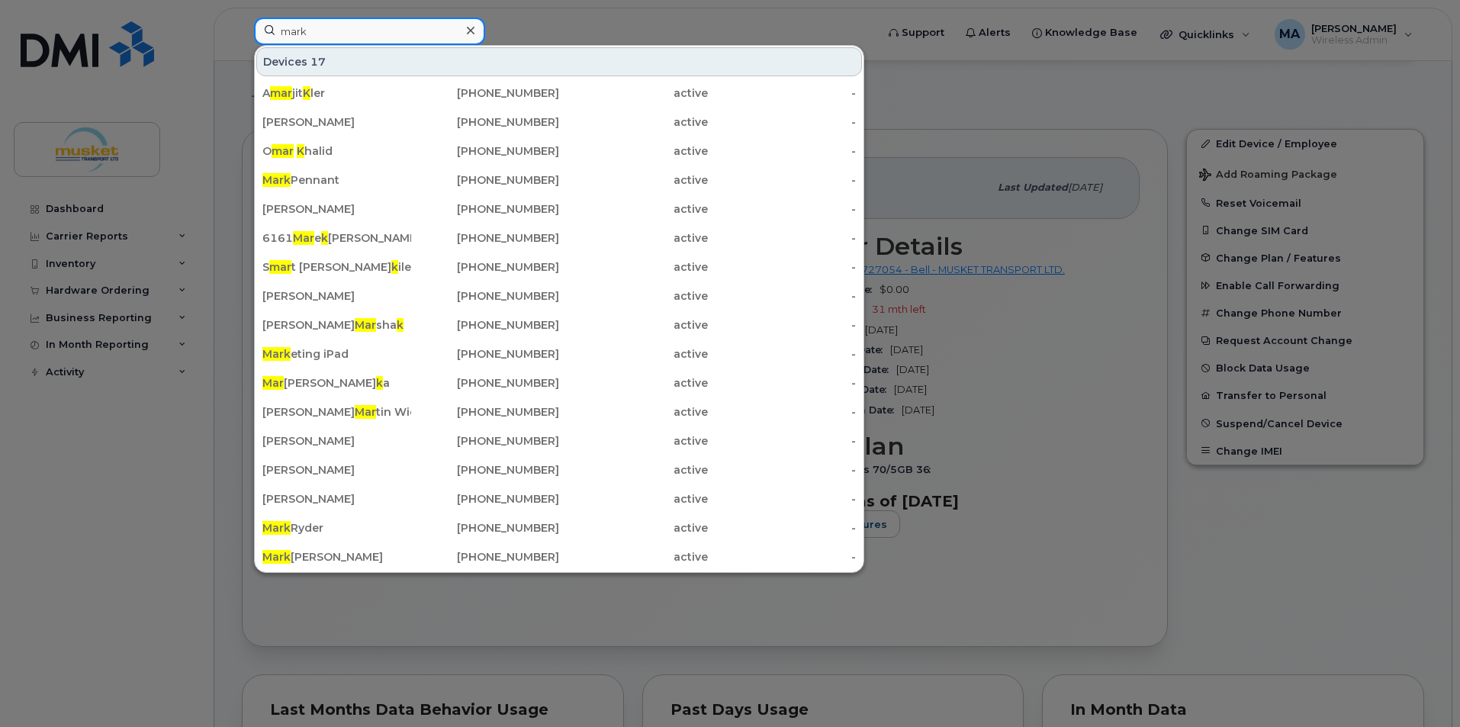
type input "mark"
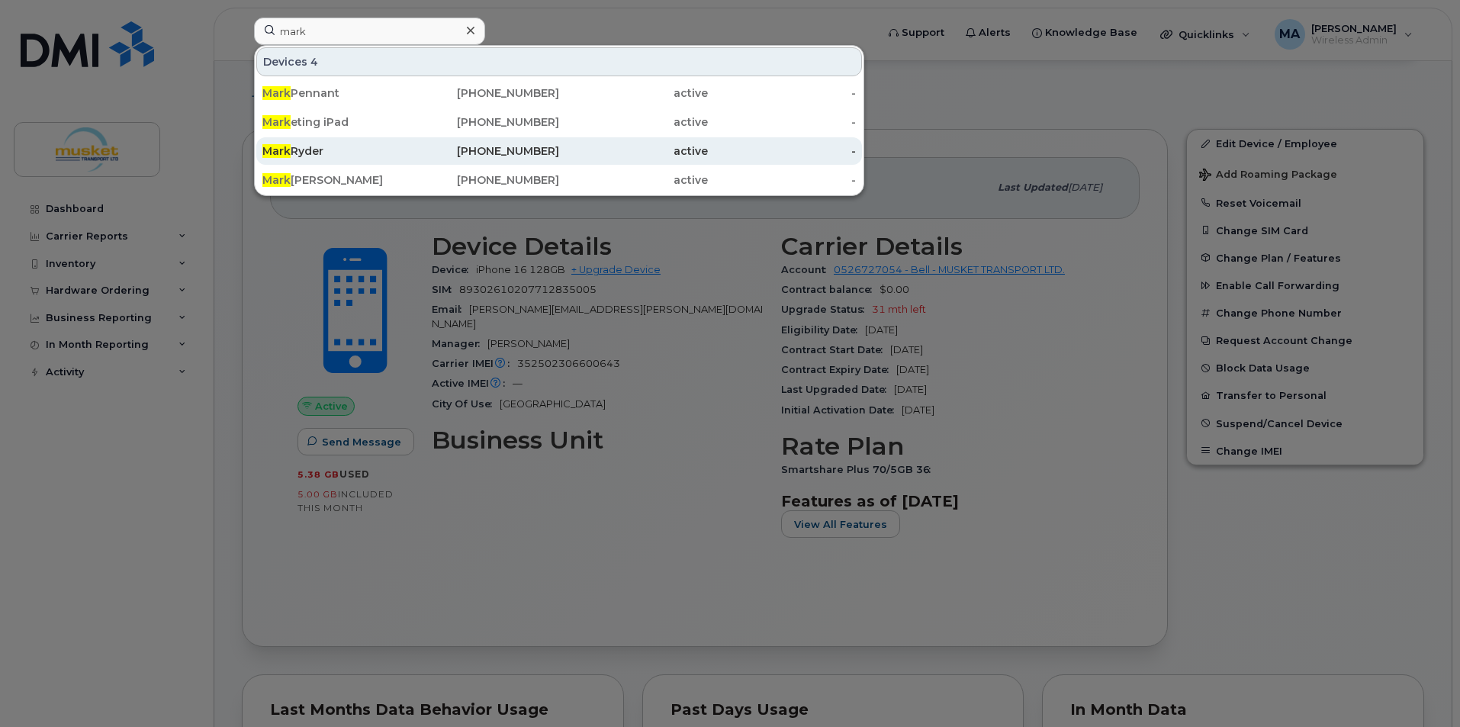
click at [338, 146] on div "Mark Ryder" at bounding box center [336, 150] width 149 height 15
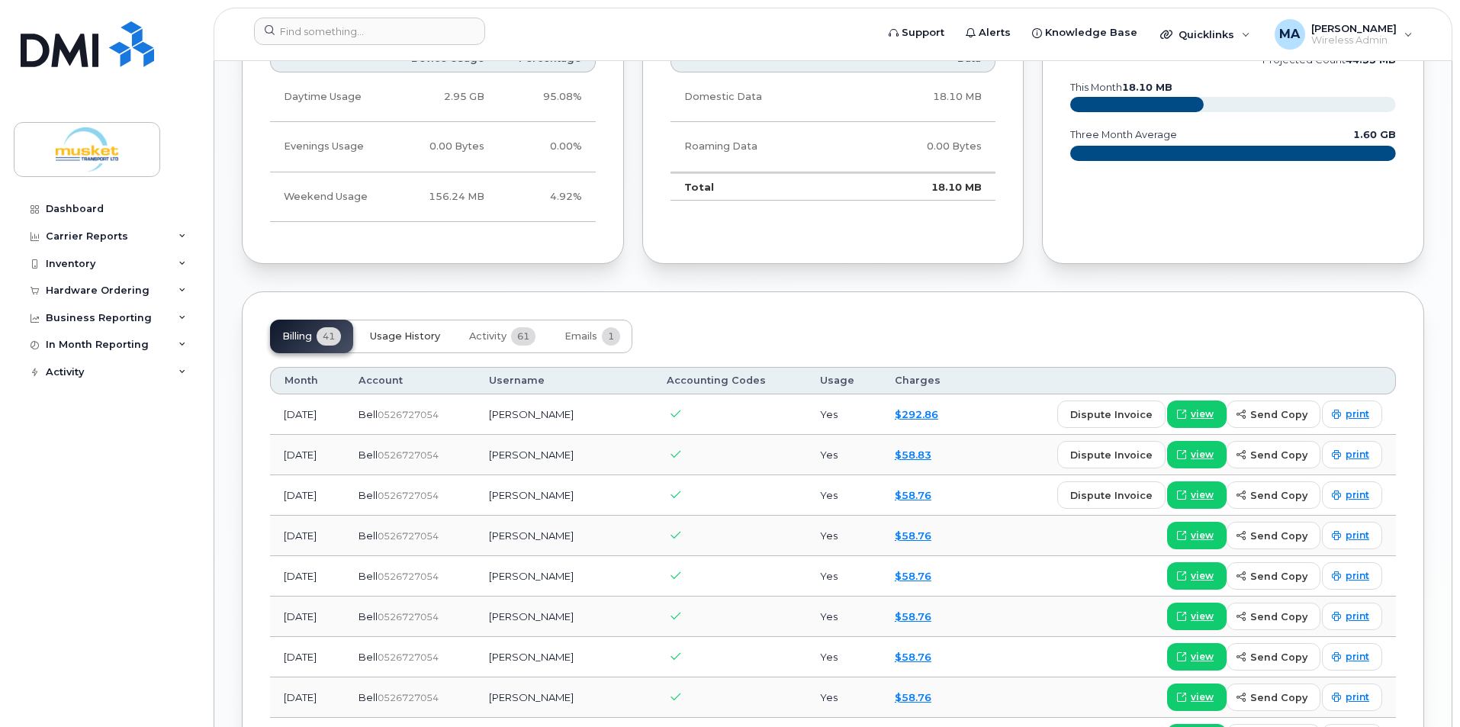
click at [406, 343] on button "Usage History" at bounding box center [405, 337] width 95 height 34
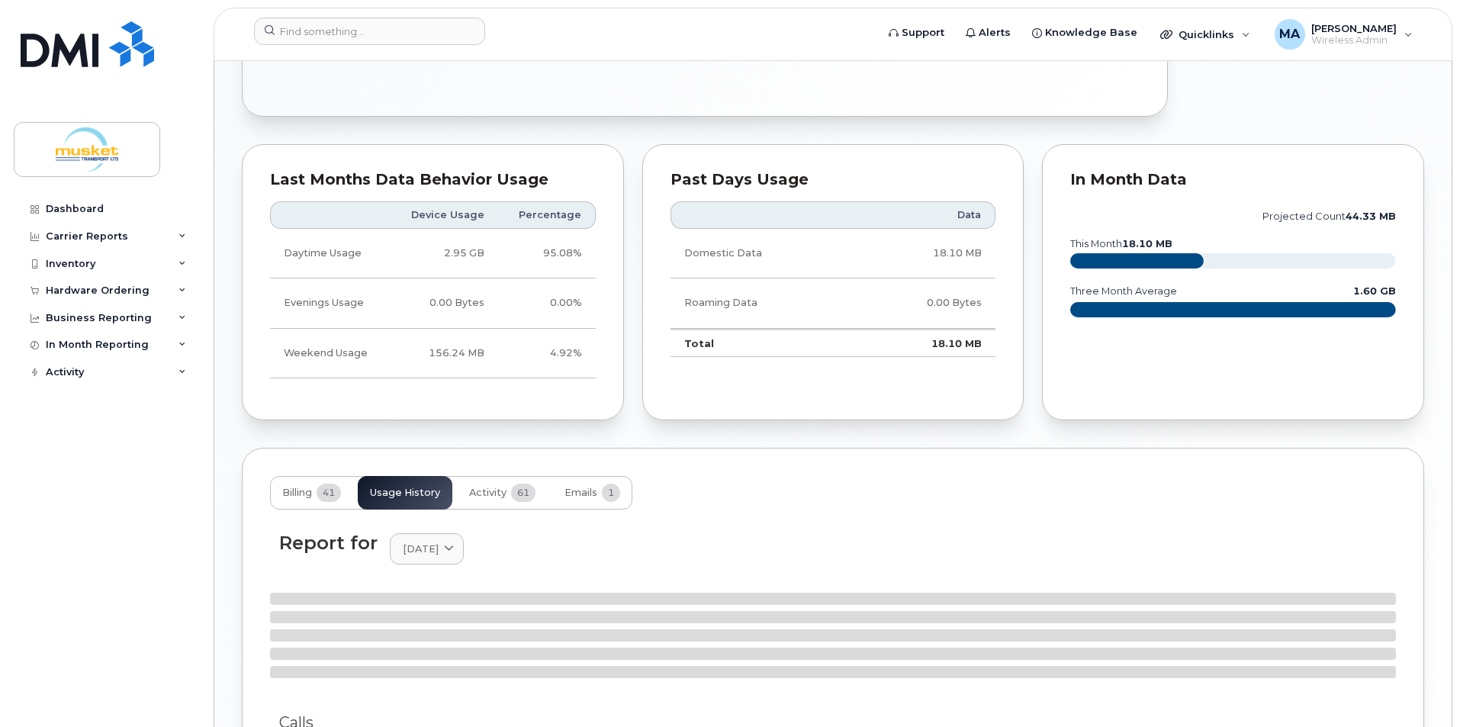
scroll to position [915, 0]
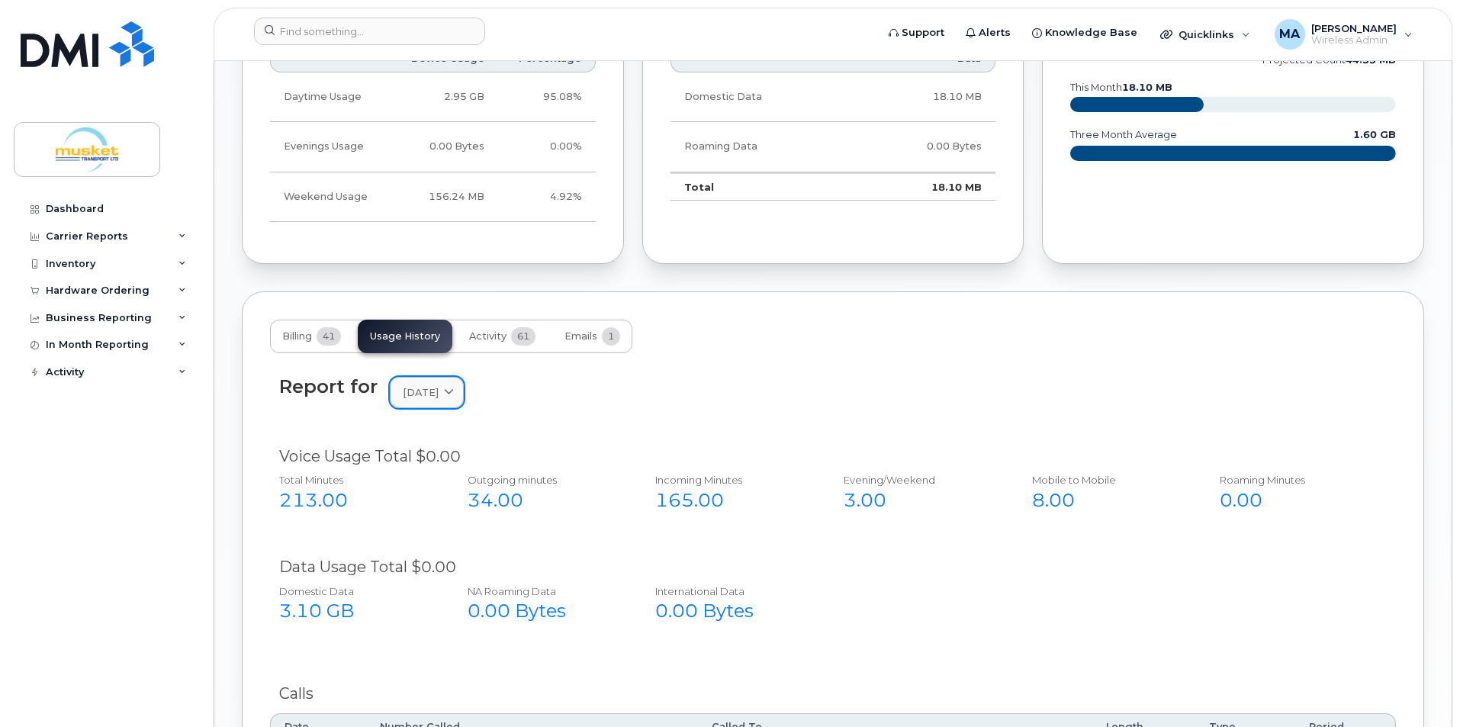
click at [438, 399] on span "[DATE]" at bounding box center [421, 392] width 36 height 14
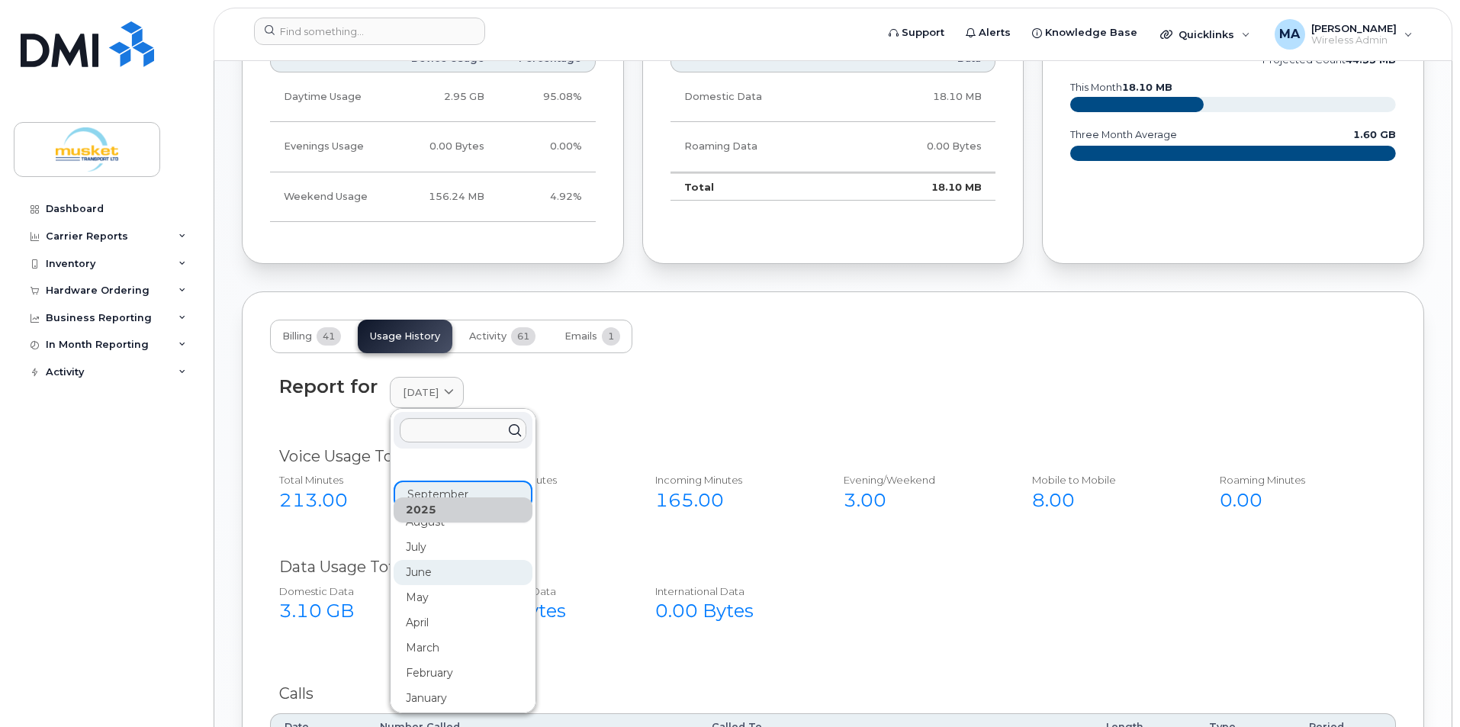
click at [441, 570] on div "June" at bounding box center [463, 572] width 139 height 25
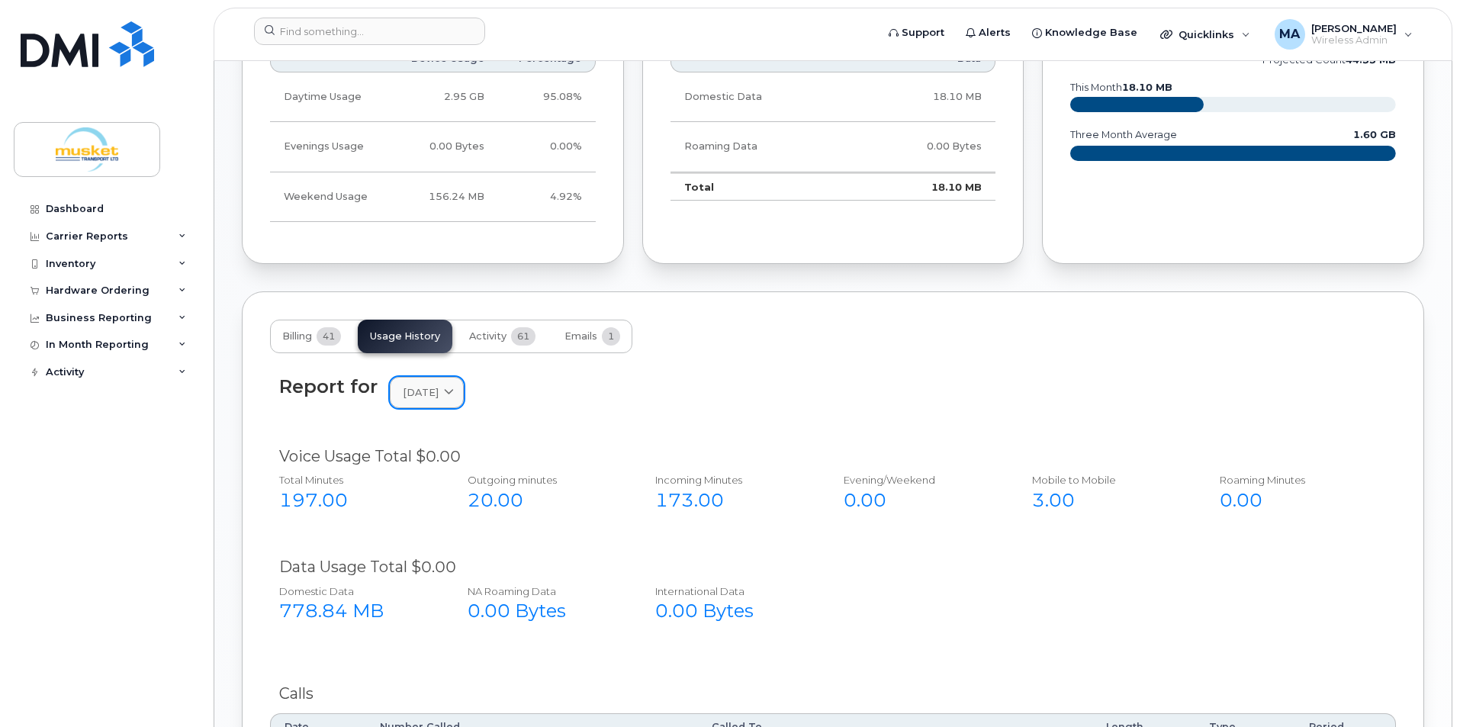
click at [438, 389] on span "June 2025" at bounding box center [421, 392] width 36 height 14
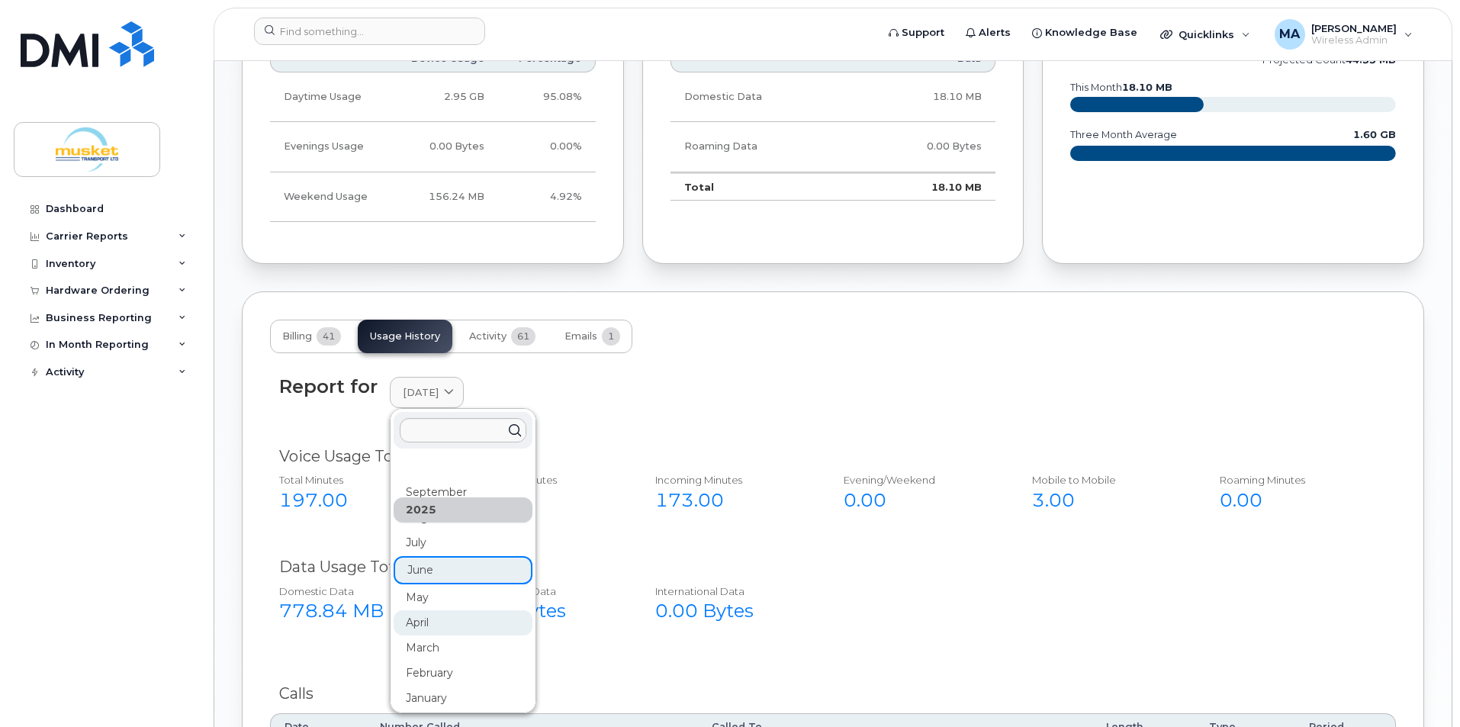
click at [424, 621] on div "April" at bounding box center [463, 622] width 139 height 25
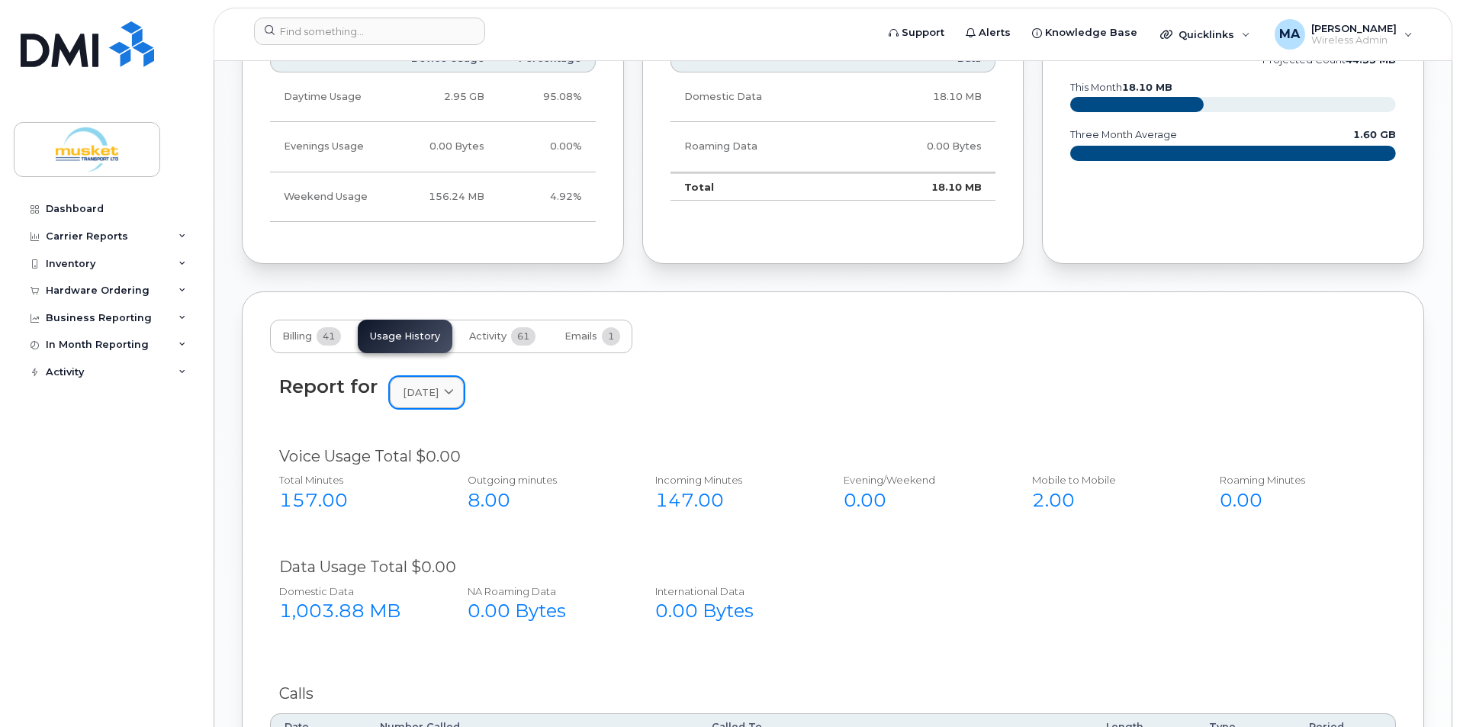
click at [423, 397] on span "April 2025" at bounding box center [421, 392] width 36 height 14
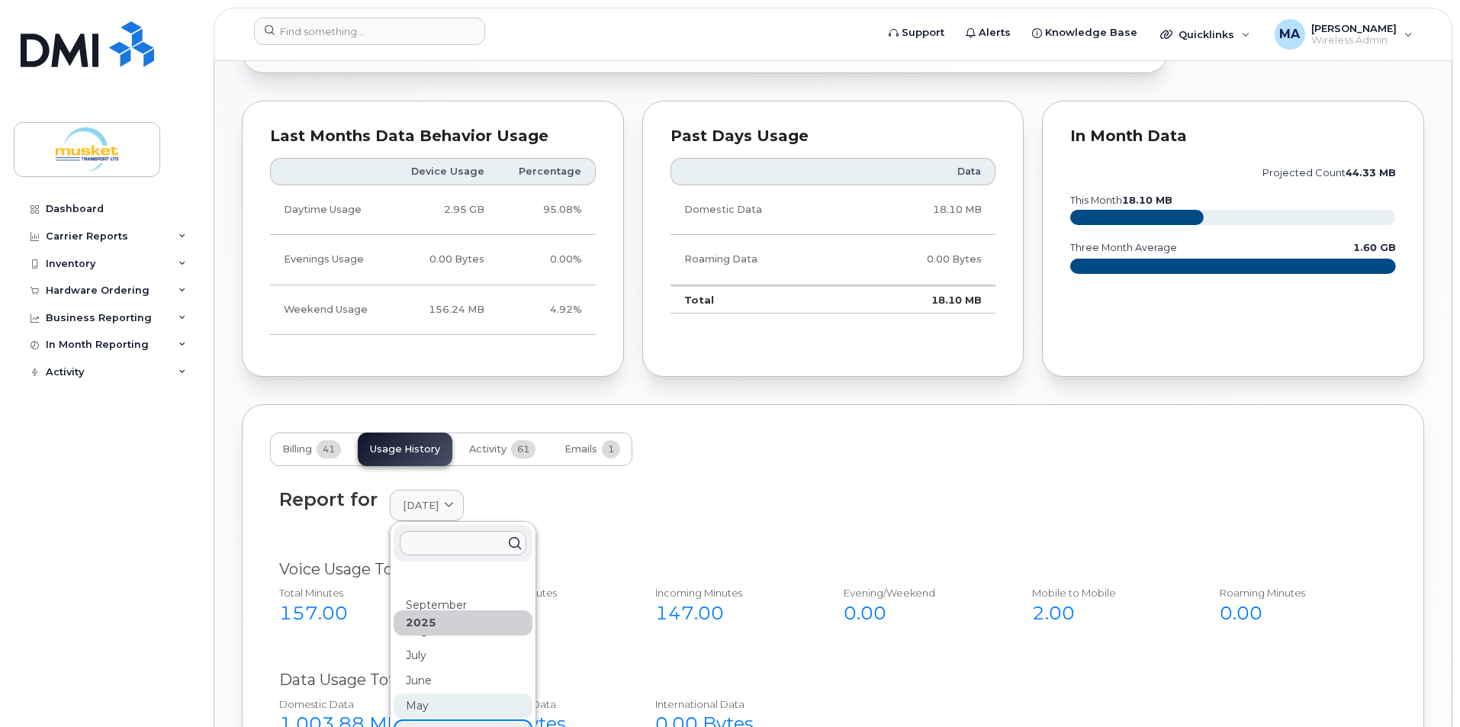
scroll to position [763, 0]
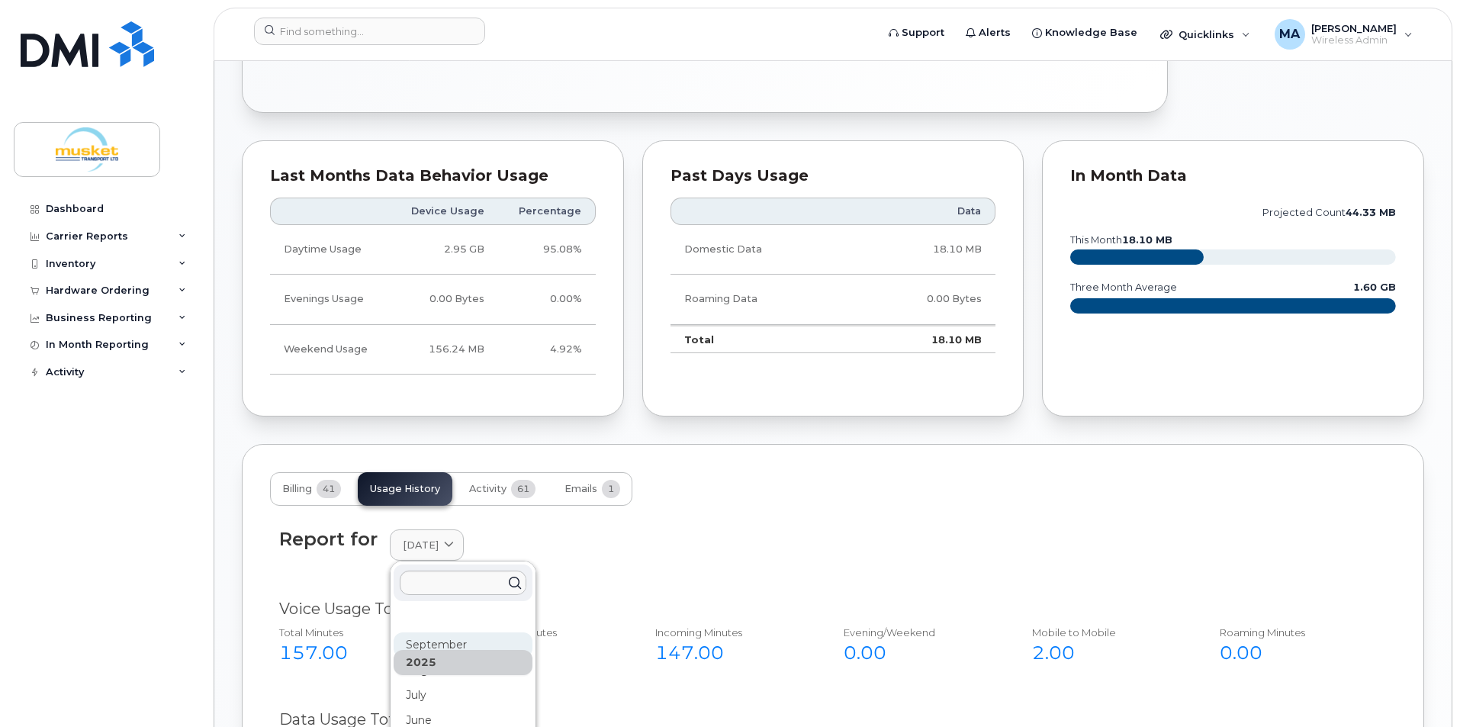
click at [439, 645] on div "September" at bounding box center [463, 644] width 139 height 25
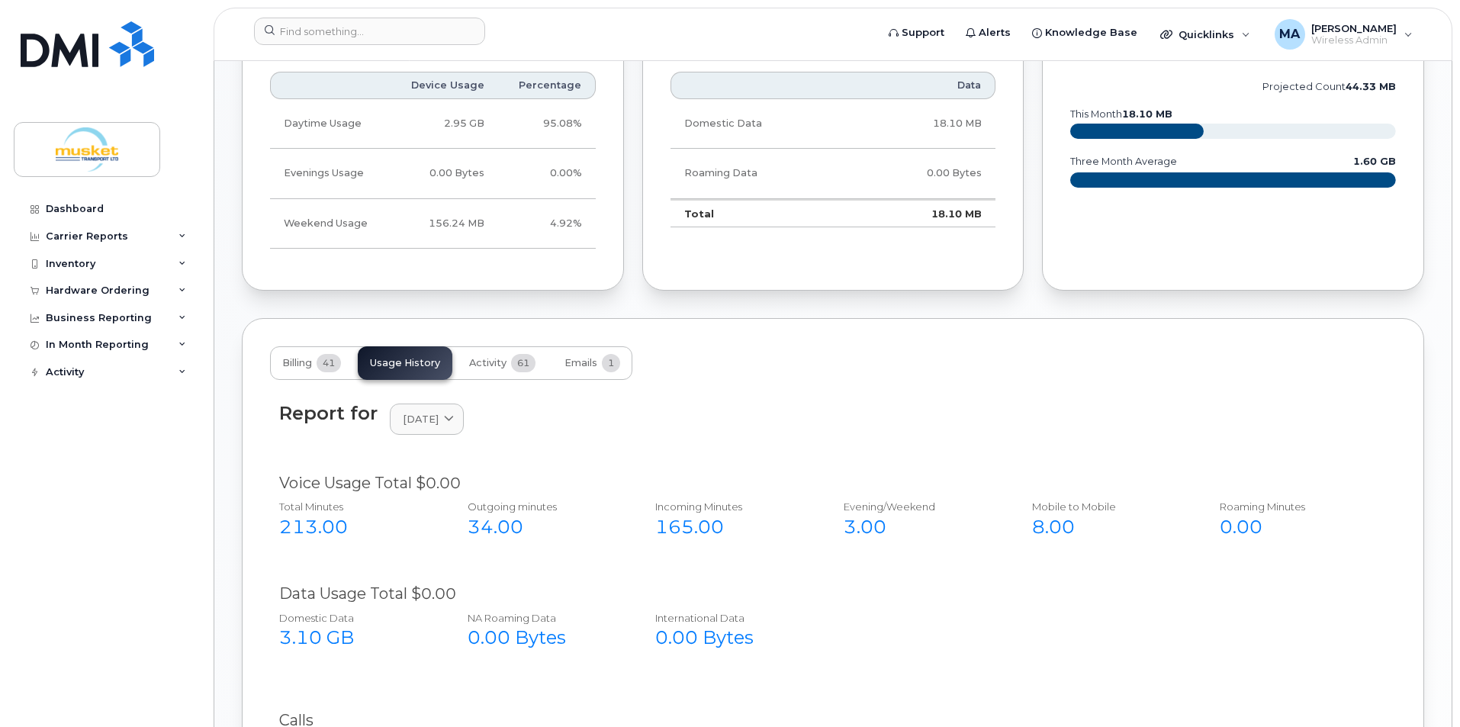
scroll to position [915, 0]
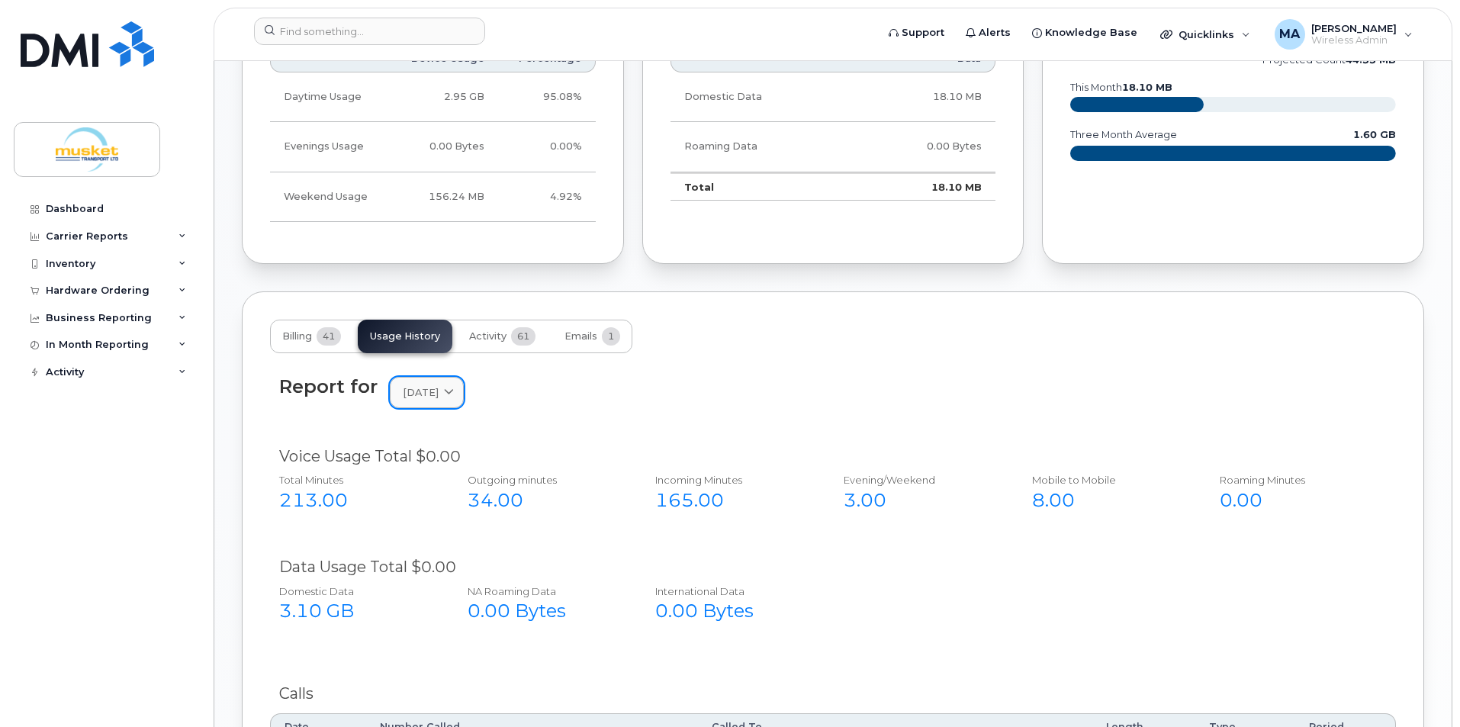
click at [454, 394] on icon at bounding box center [449, 392] width 10 height 10
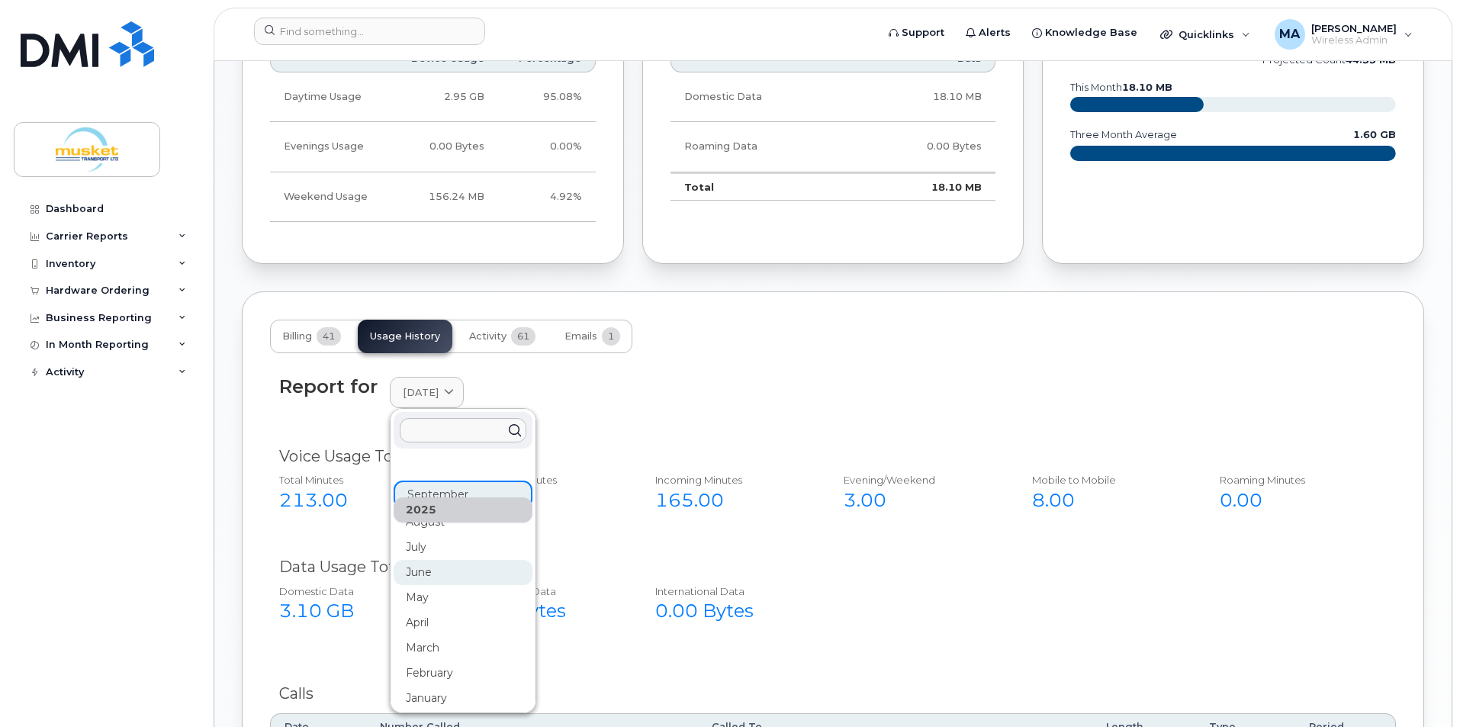
click at [439, 575] on div "June" at bounding box center [463, 572] width 139 height 25
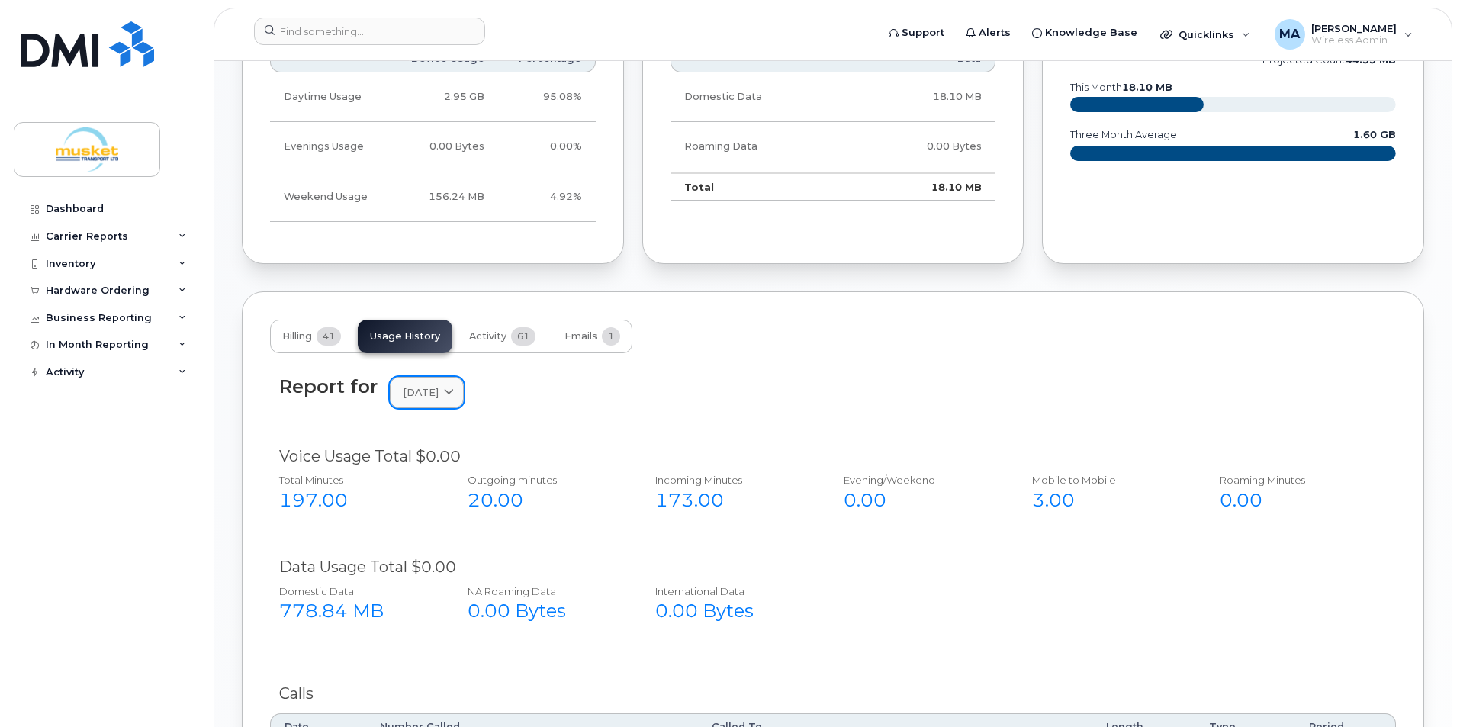
click at [434, 392] on span "June 2025" at bounding box center [421, 392] width 36 height 14
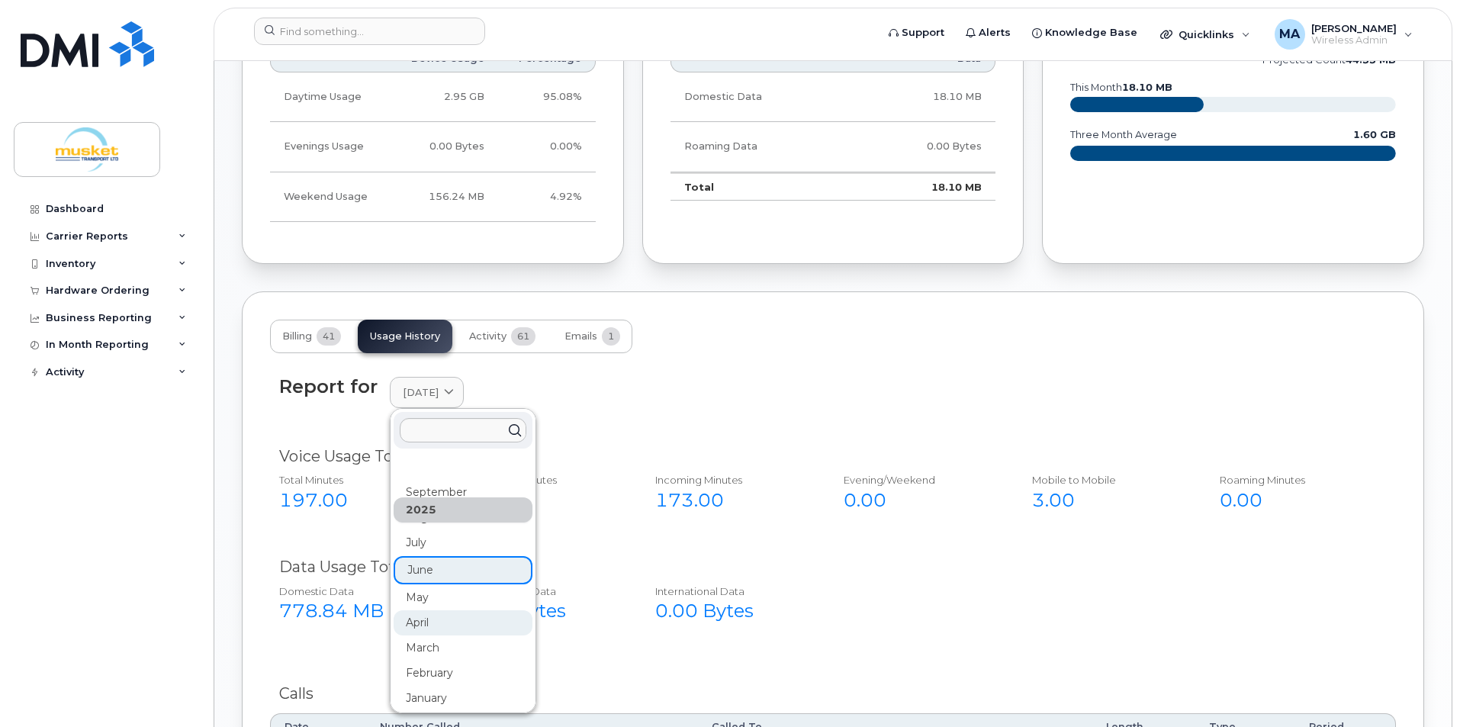
click at [422, 627] on div "April" at bounding box center [463, 622] width 139 height 25
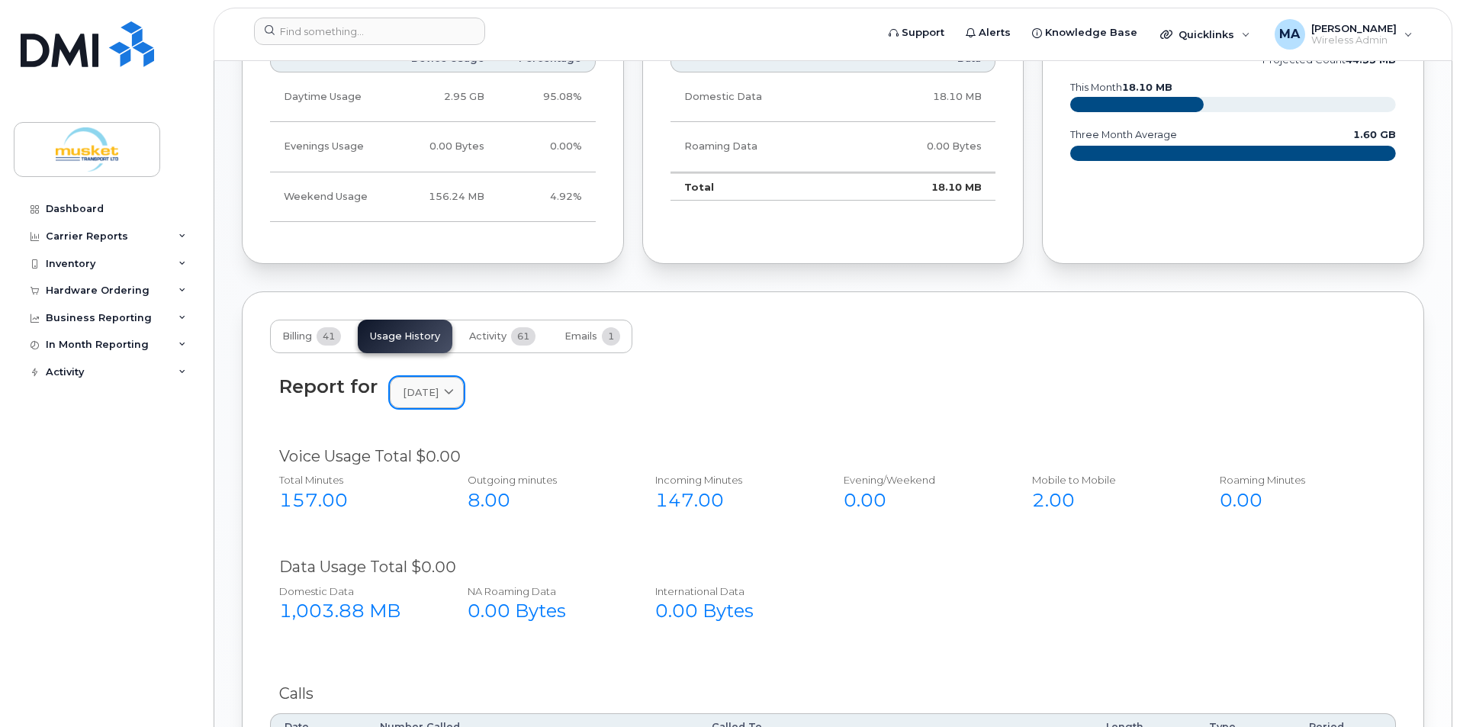
click at [462, 400] on link "April 2025" at bounding box center [427, 392] width 74 height 31
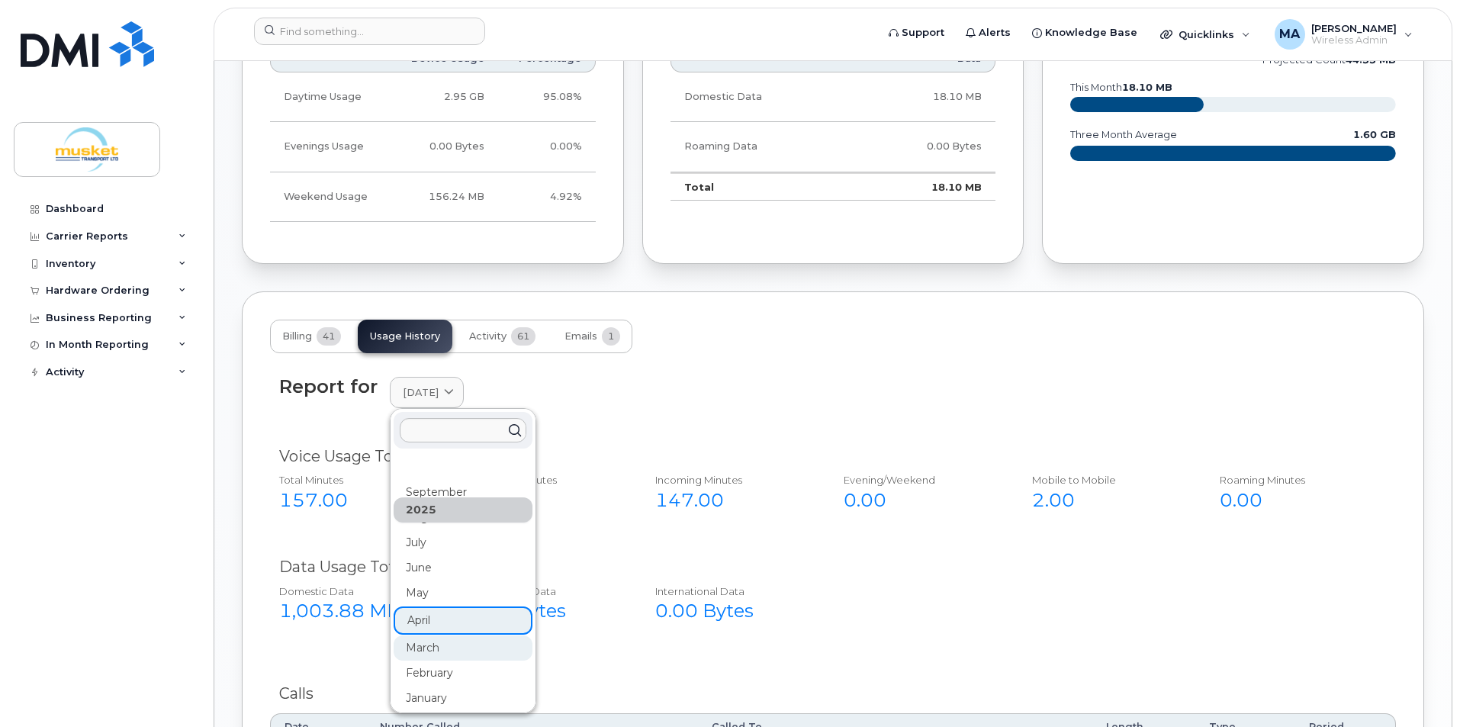
click at [433, 649] on div "March" at bounding box center [463, 647] width 139 height 25
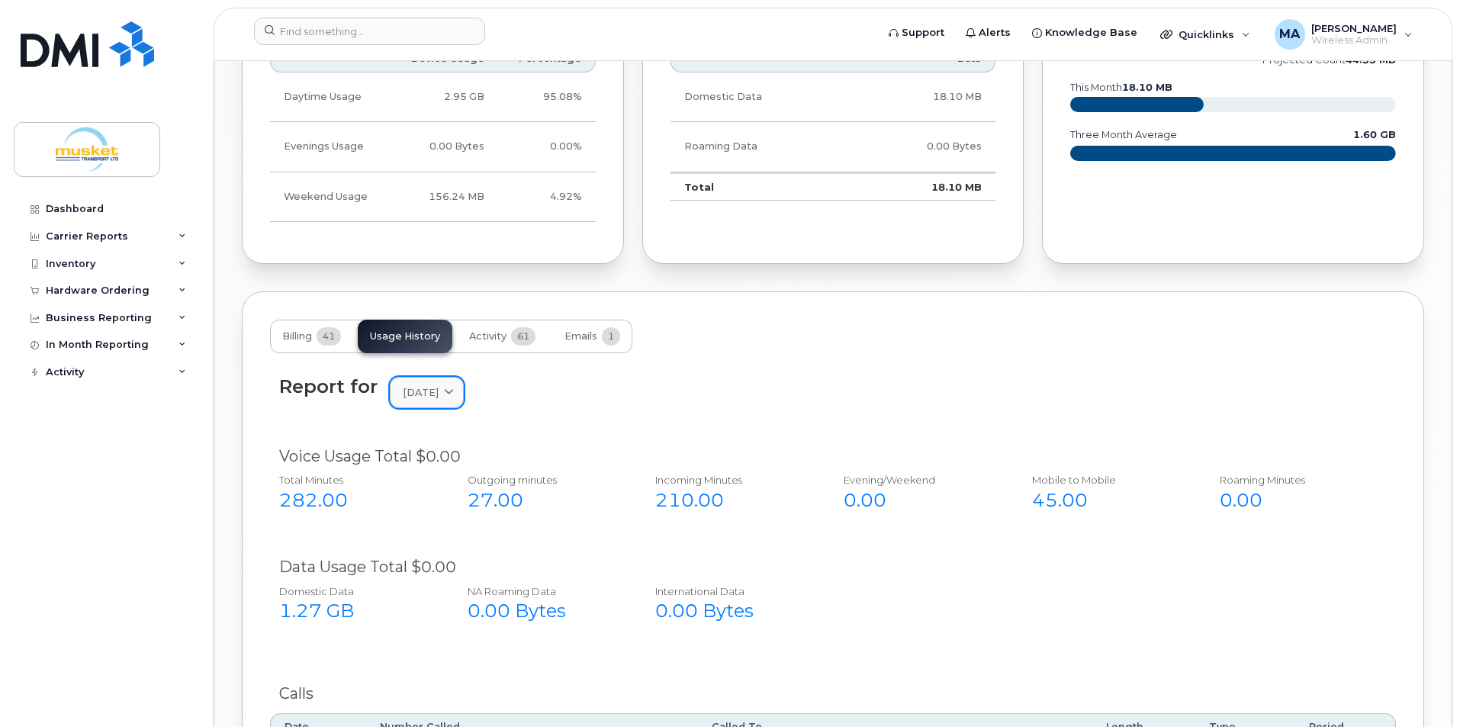
click at [432, 386] on span "March 2025" at bounding box center [421, 392] width 36 height 14
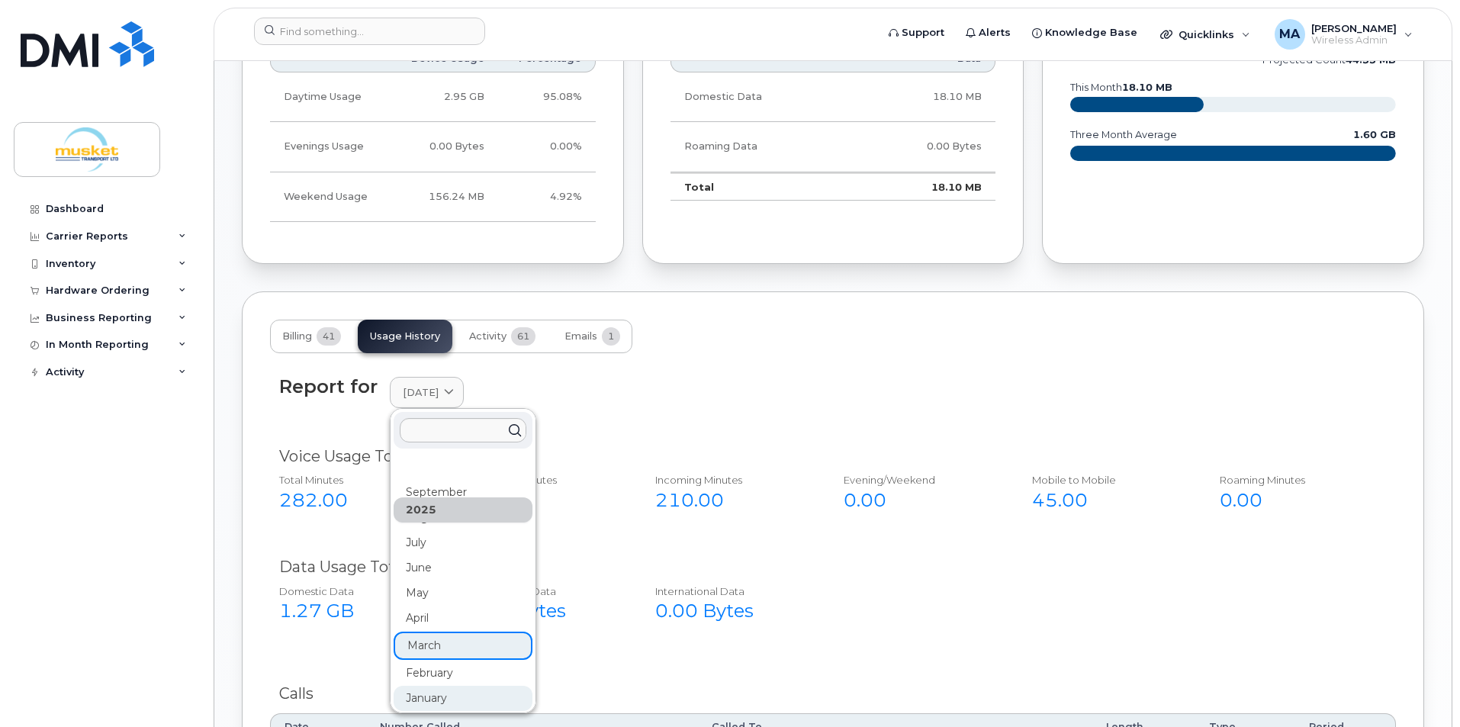
click at [419, 686] on div "January" at bounding box center [463, 698] width 139 height 25
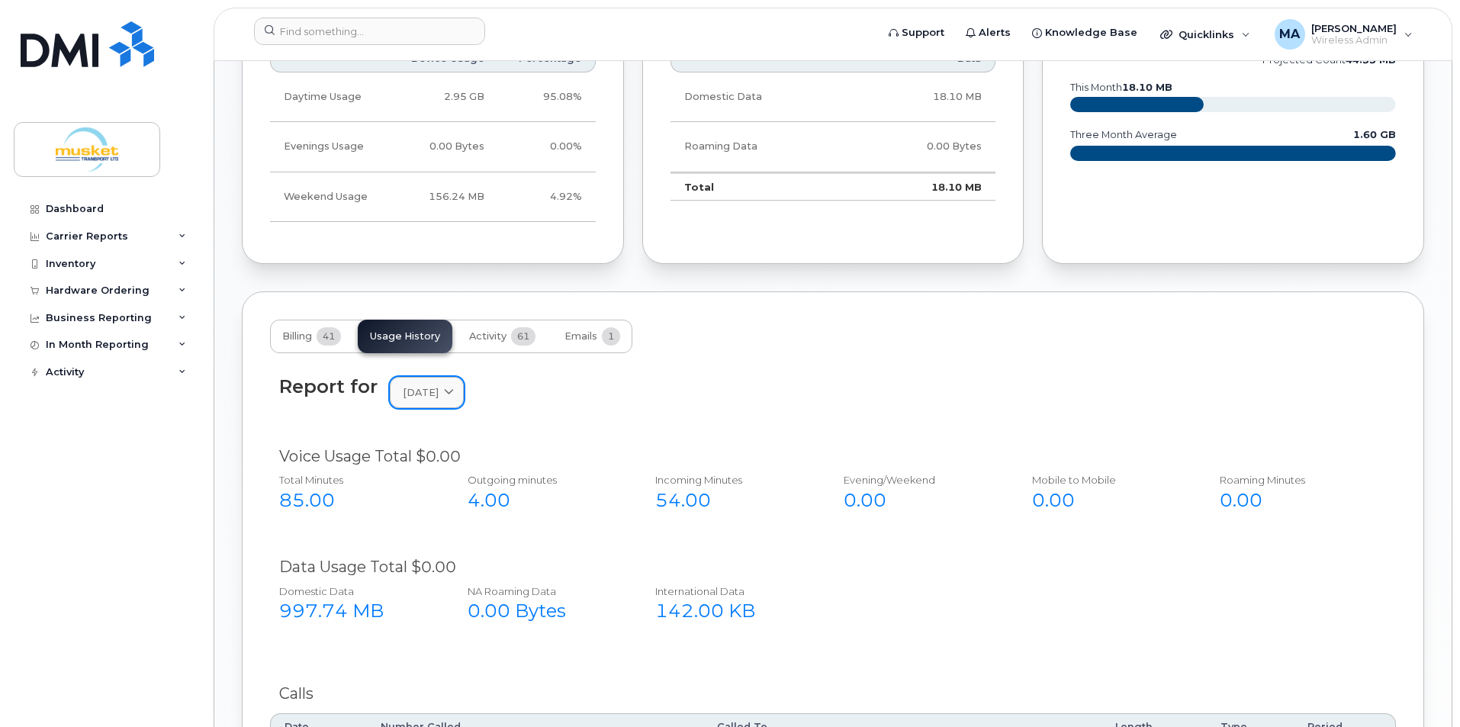
click at [438, 387] on span "January 2025" at bounding box center [421, 392] width 36 height 14
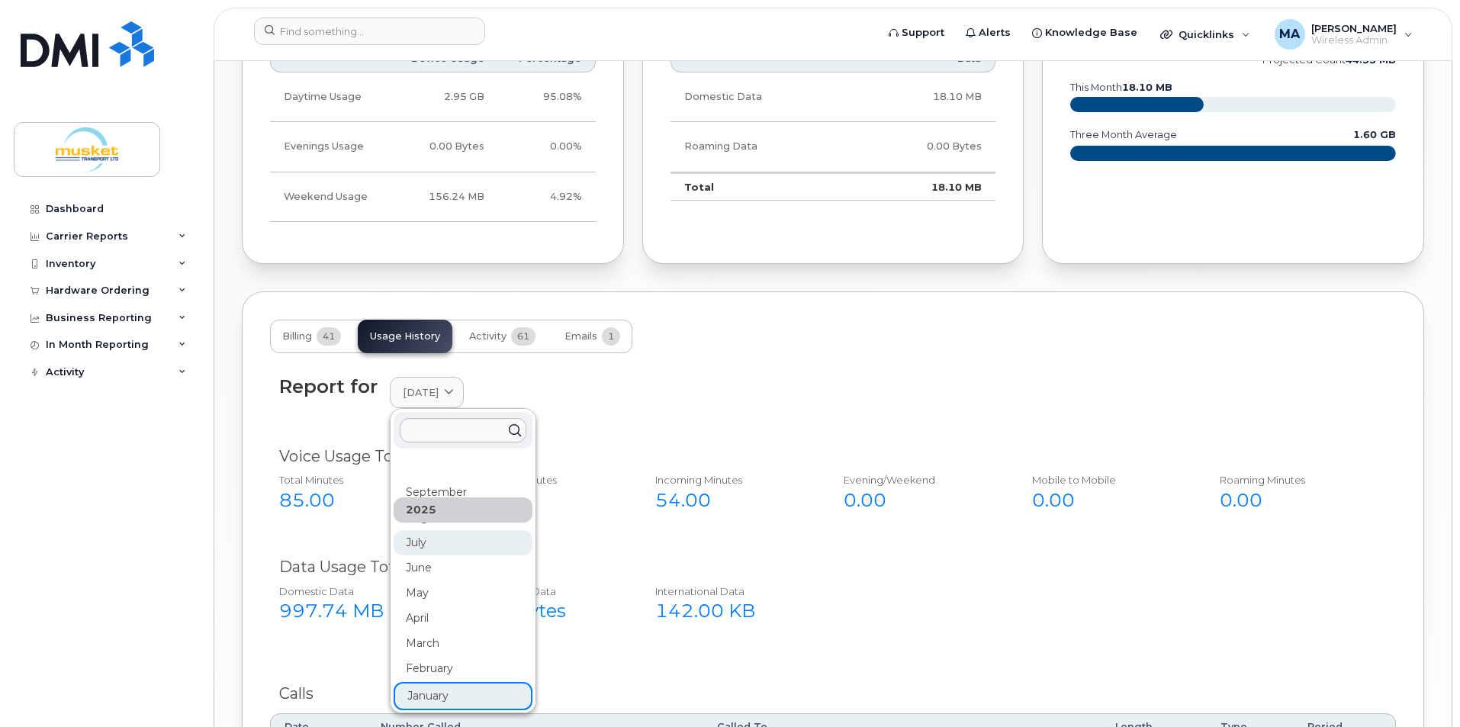
click at [435, 541] on div "July" at bounding box center [463, 542] width 139 height 25
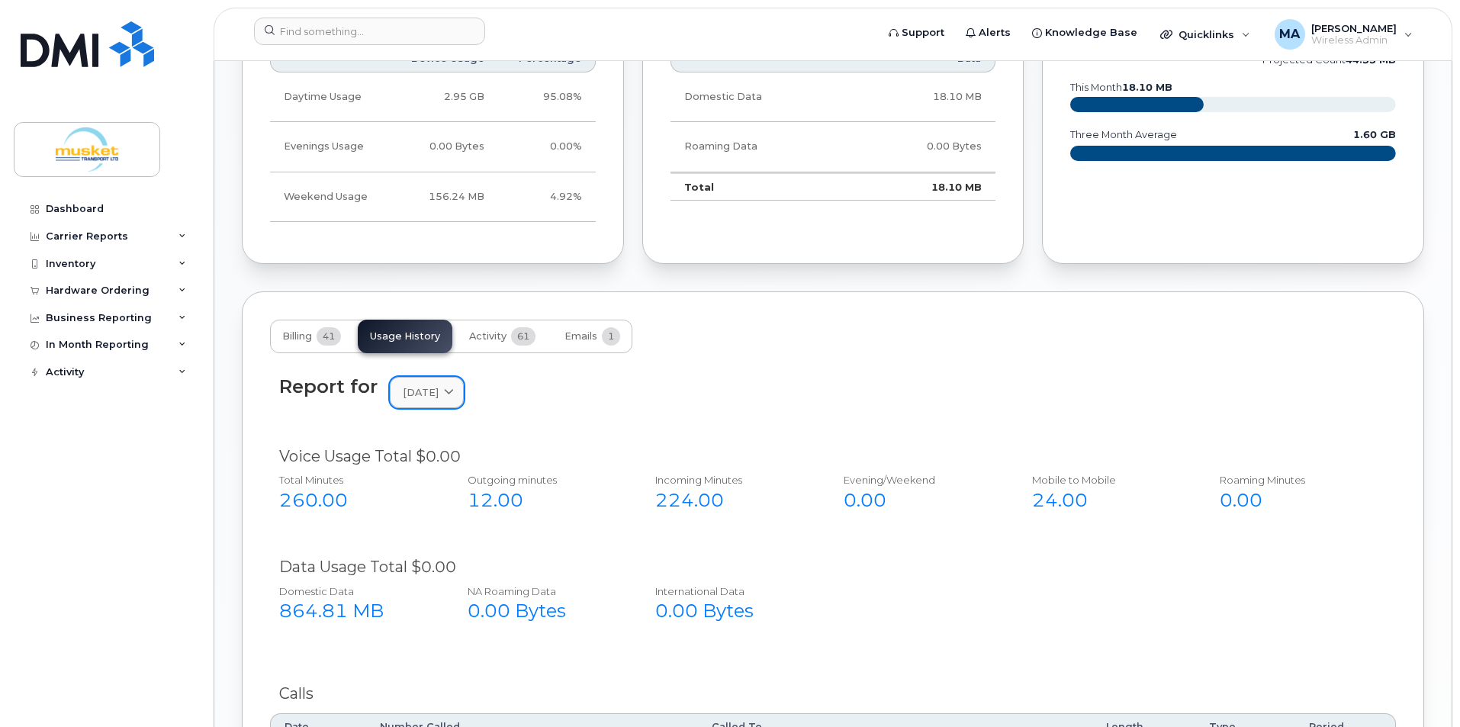
click at [432, 395] on span "July 2025" at bounding box center [421, 392] width 36 height 14
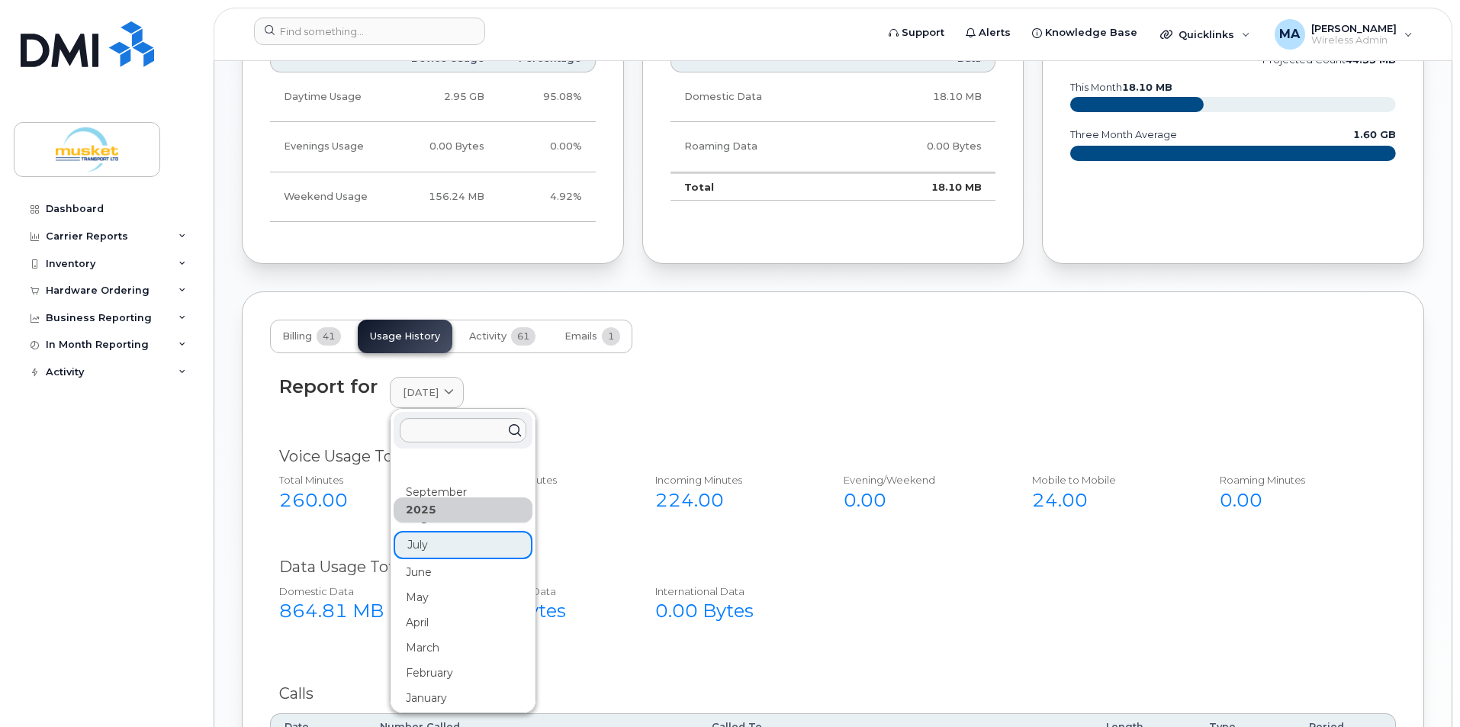
click at [529, 368] on div "Report for July 2025 2025 September August July June May April March February J…" at bounding box center [833, 401] width 1126 height 69
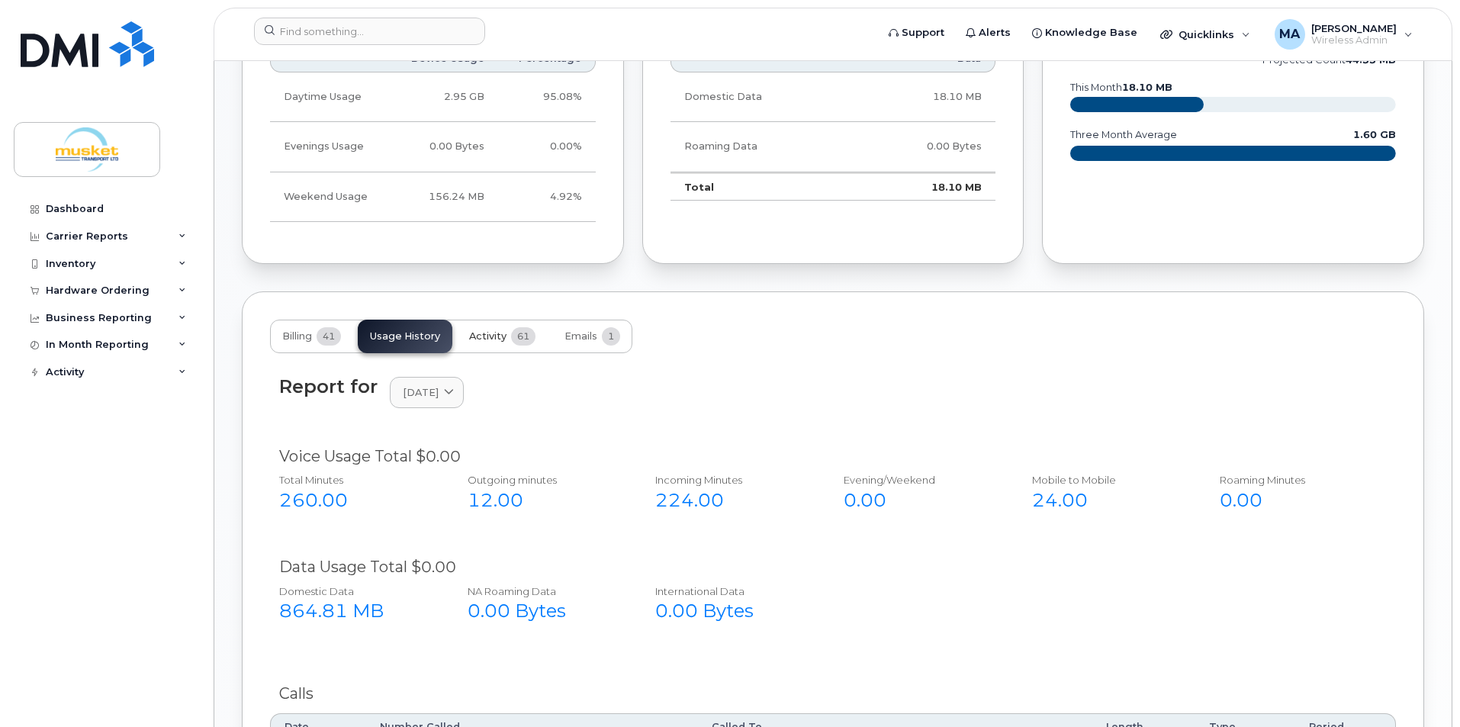
click at [511, 338] on button "Activity 61" at bounding box center [502, 337] width 91 height 34
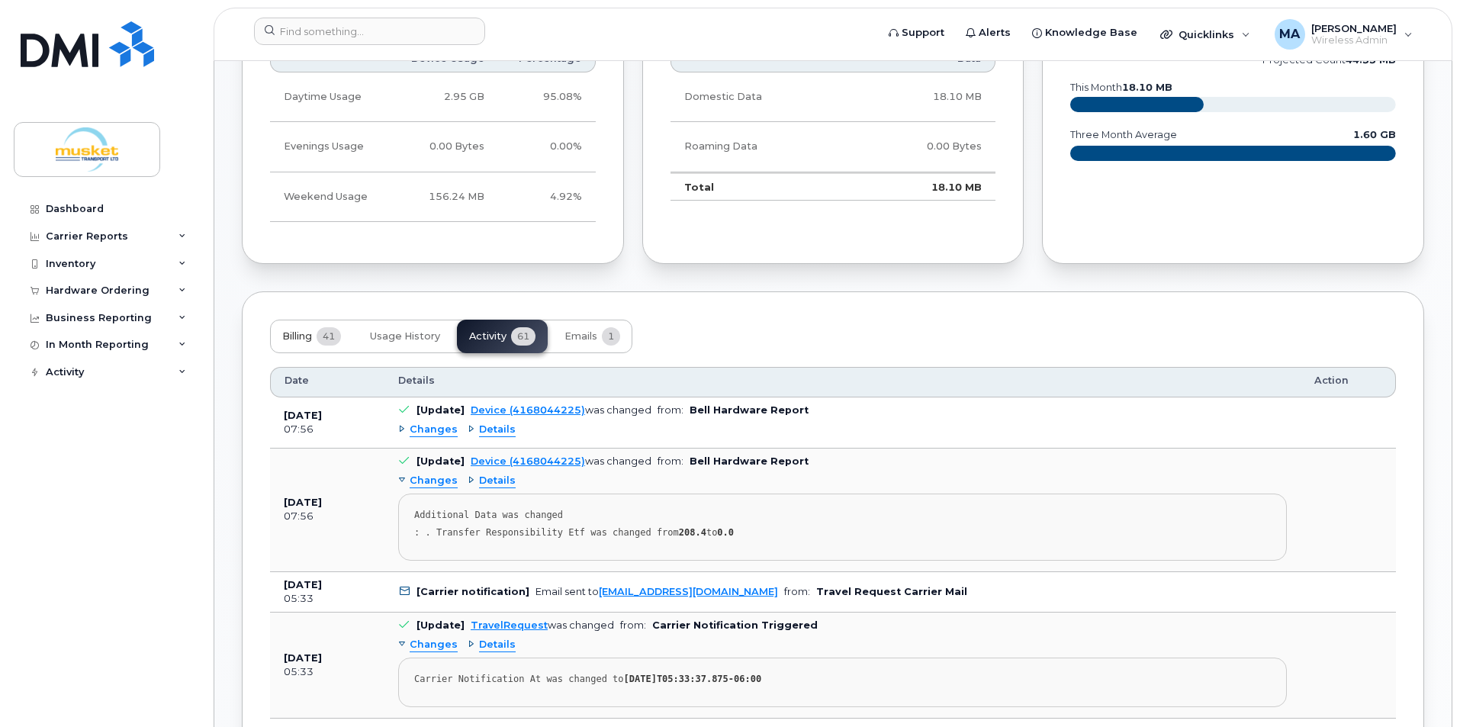
click at [296, 338] on span "Billing" at bounding box center [297, 336] width 30 height 12
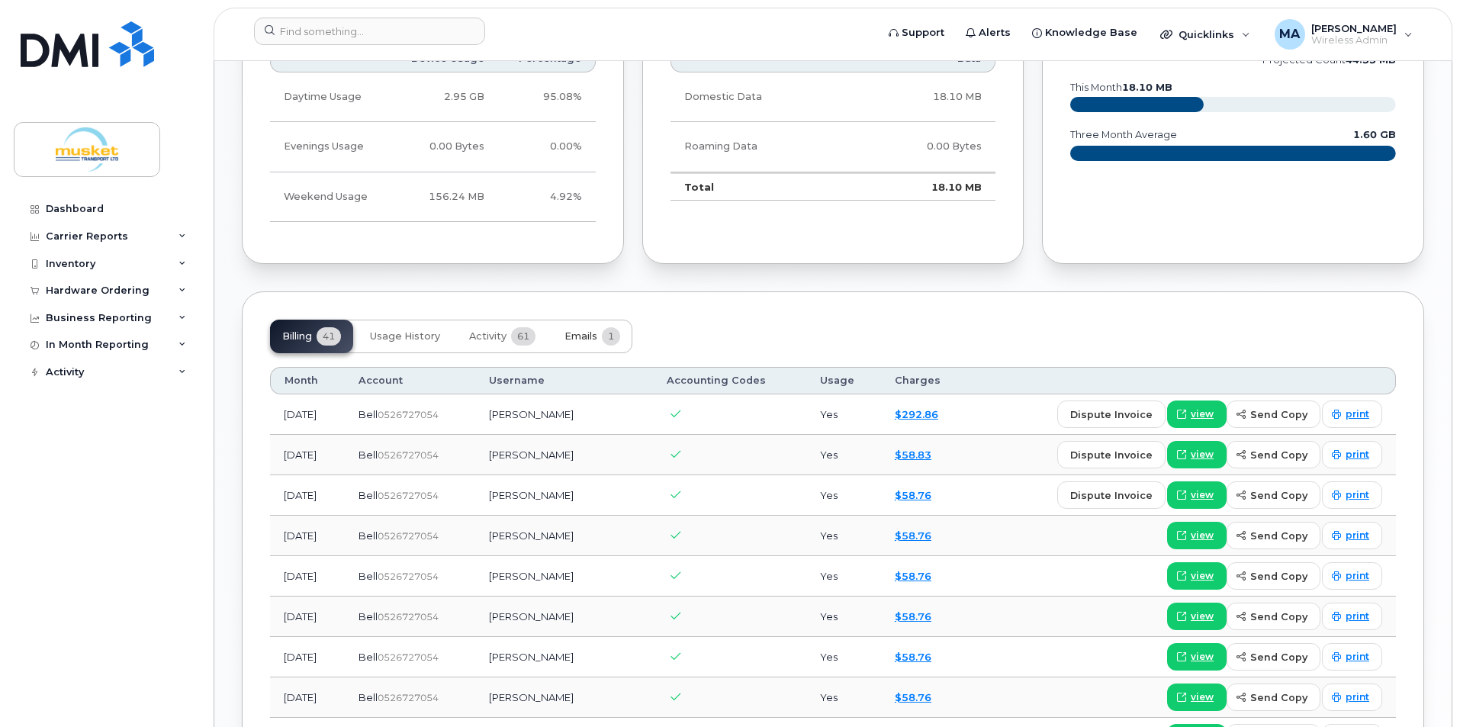
click at [588, 338] on span "Emails" at bounding box center [580, 336] width 33 height 12
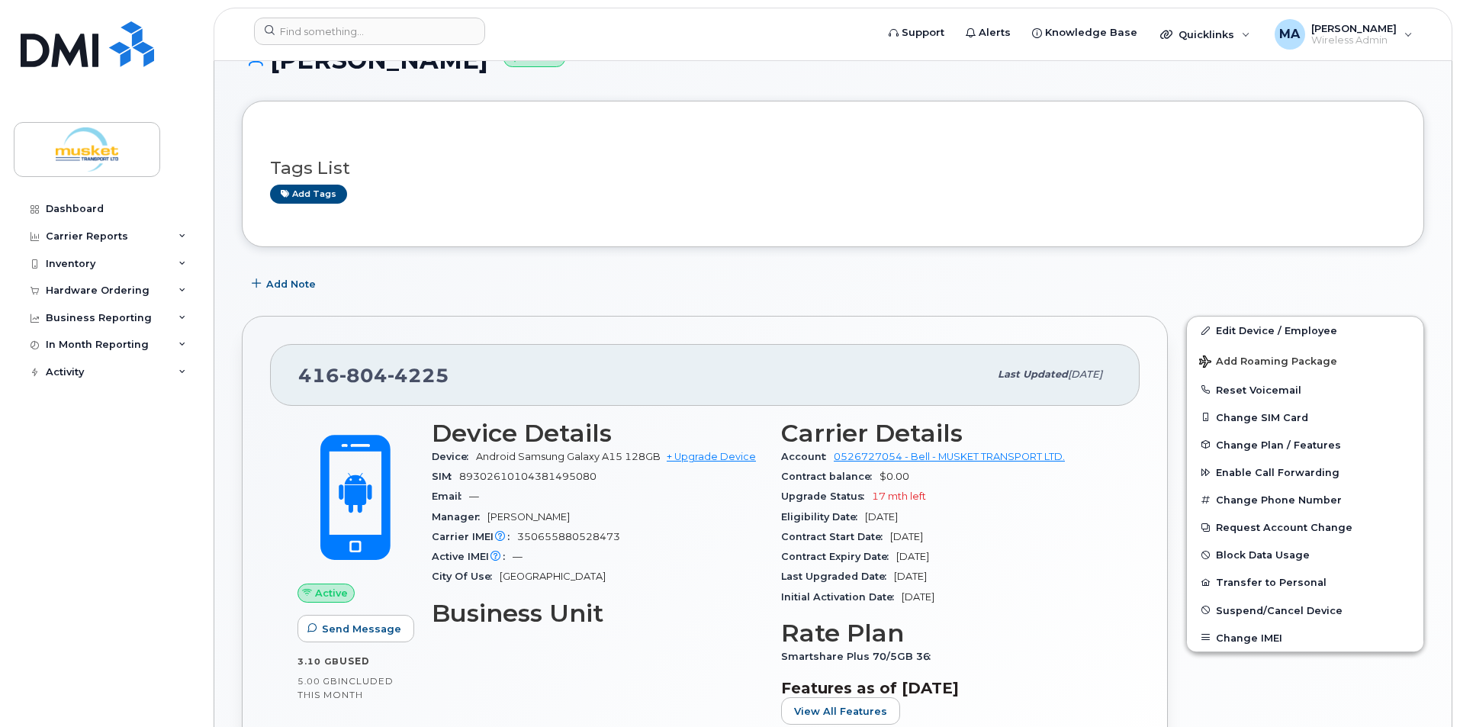
scroll to position [0, 0]
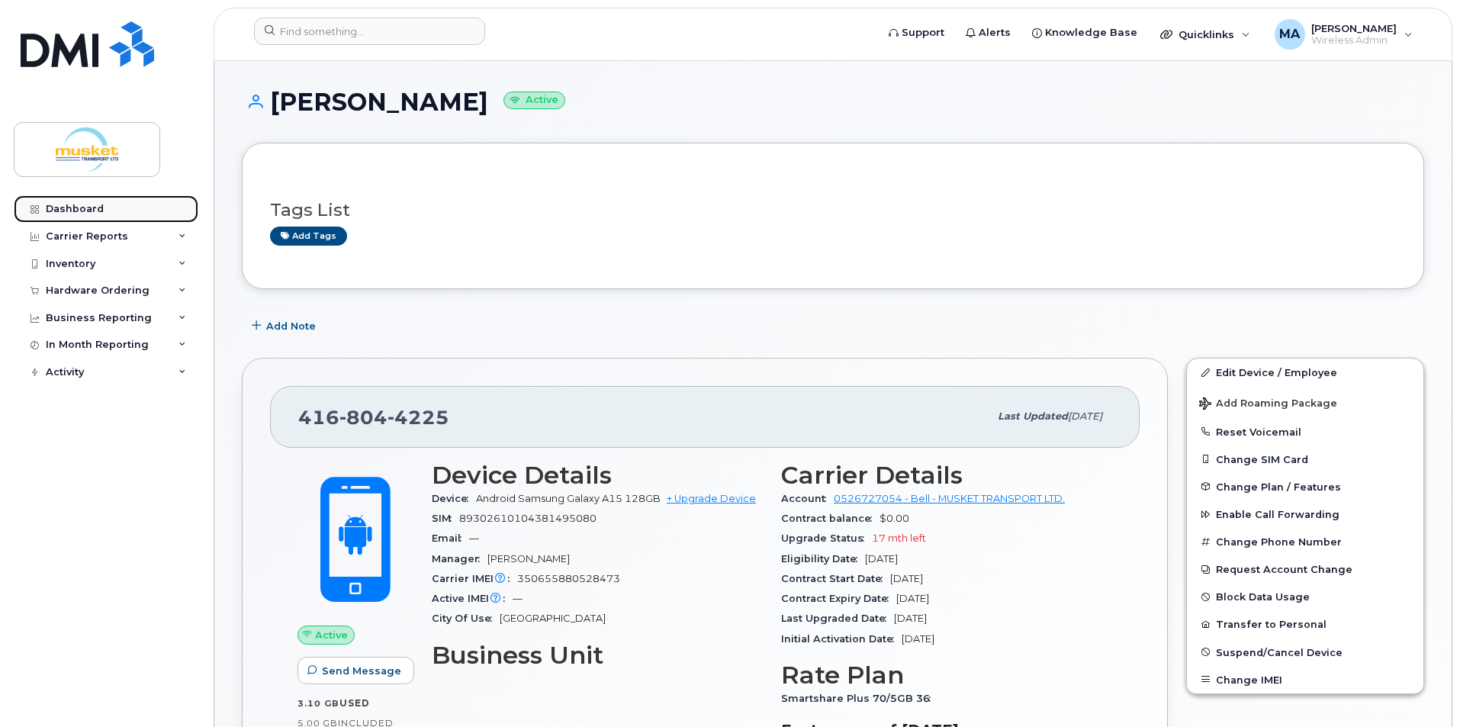
click at [59, 207] on div "Dashboard" at bounding box center [75, 209] width 58 height 12
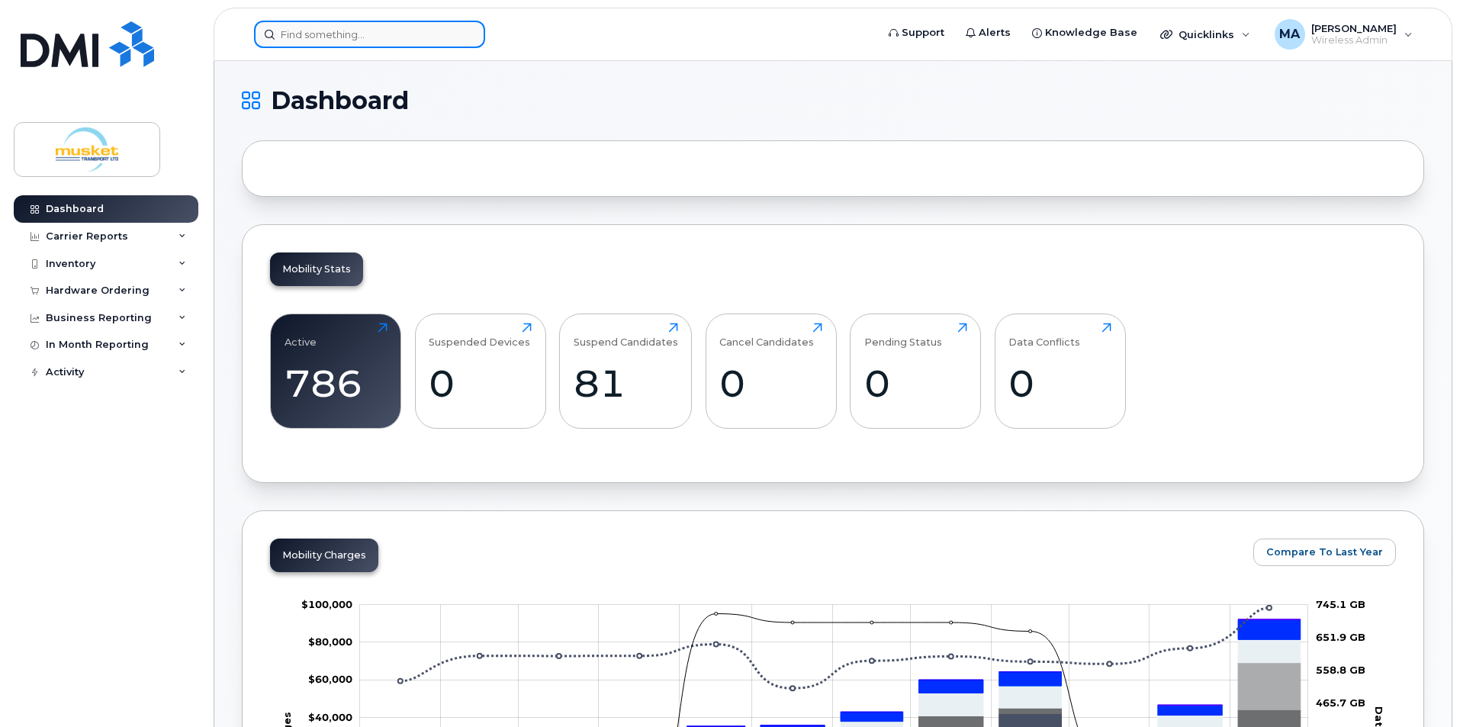
click at [382, 40] on input at bounding box center [369, 34] width 231 height 27
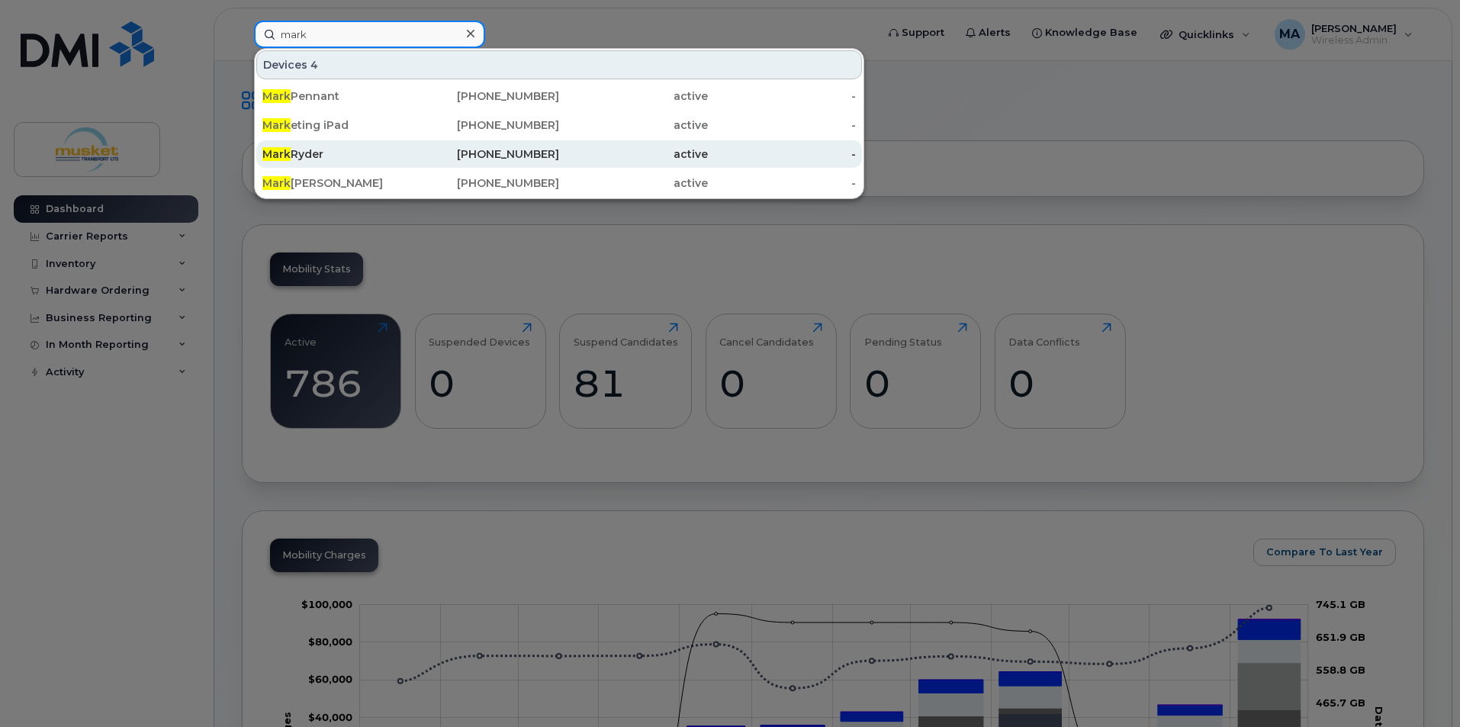
type input "mark"
click at [477, 157] on div "416-804-4225" at bounding box center [485, 153] width 149 height 15
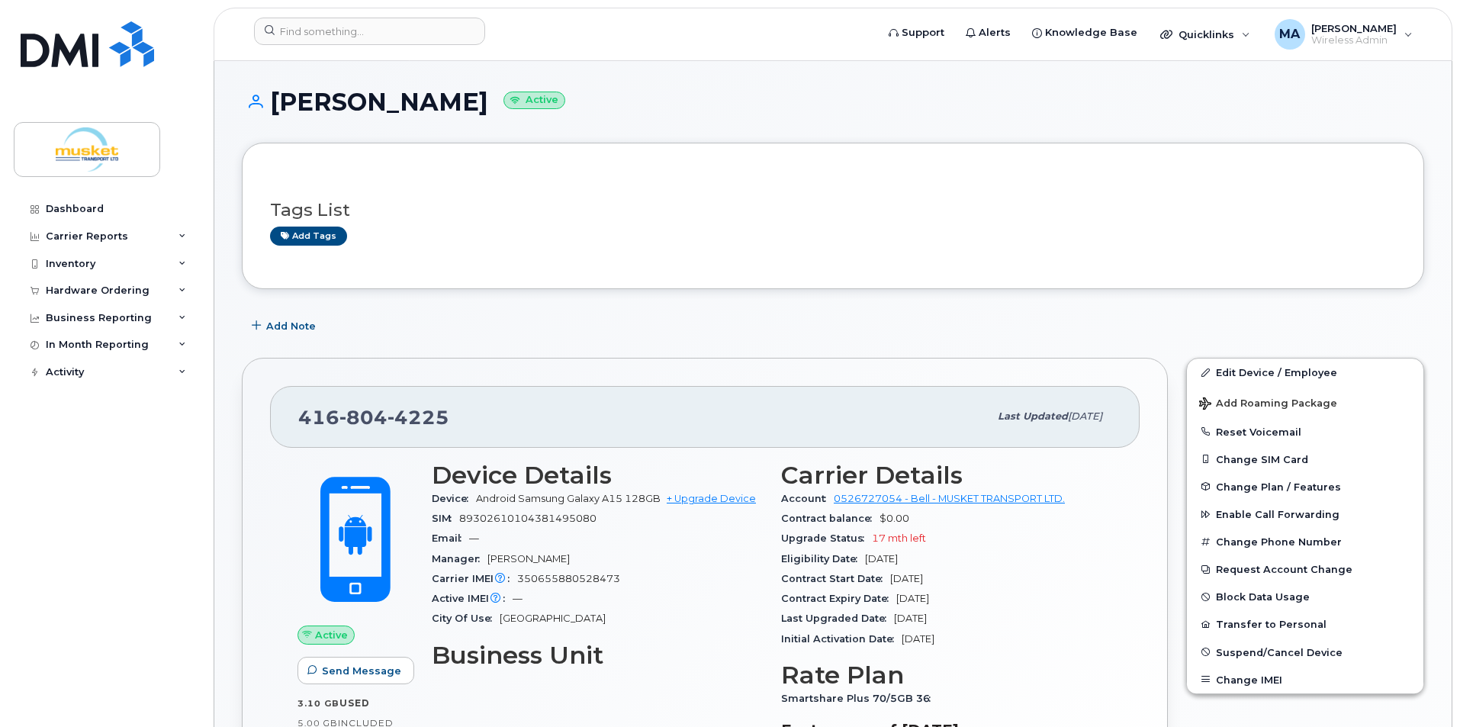
scroll to position [381, 0]
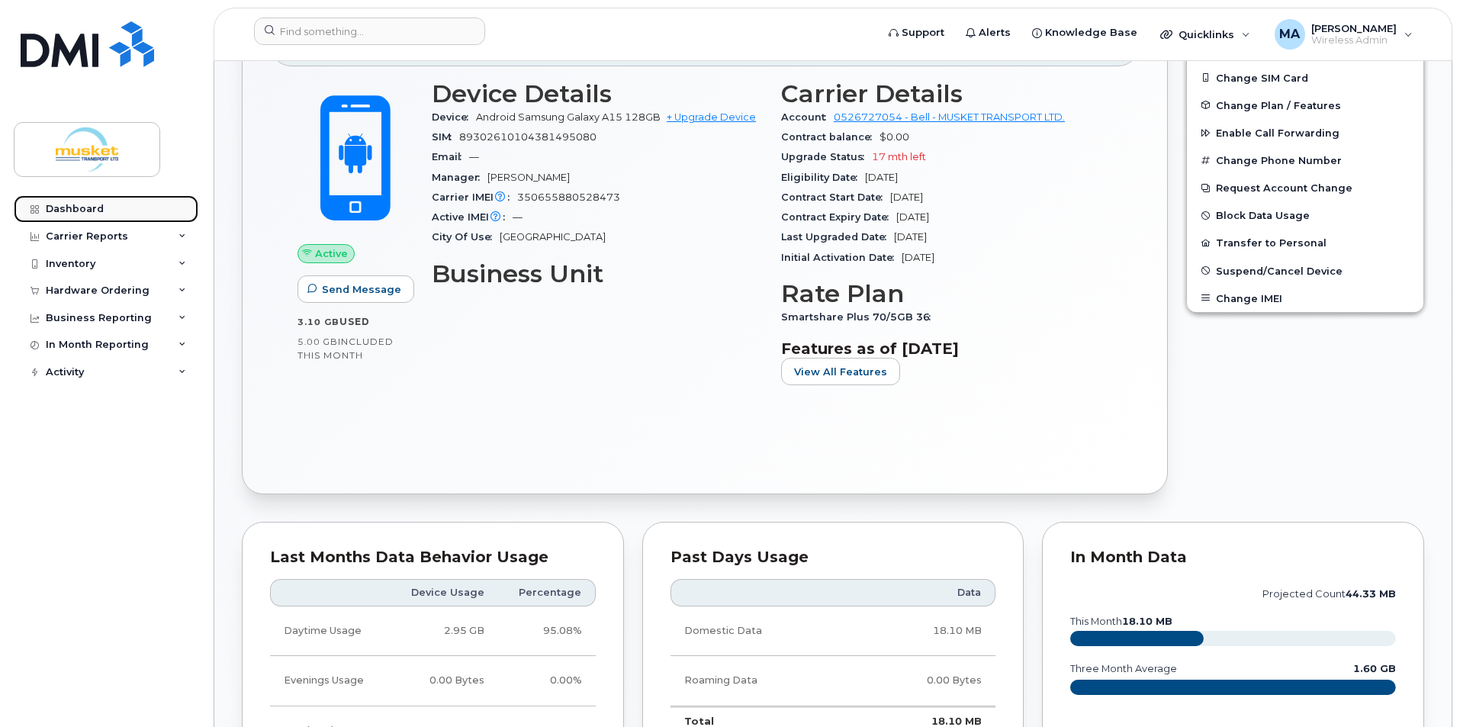
click at [111, 218] on link "Dashboard" at bounding box center [106, 208] width 185 height 27
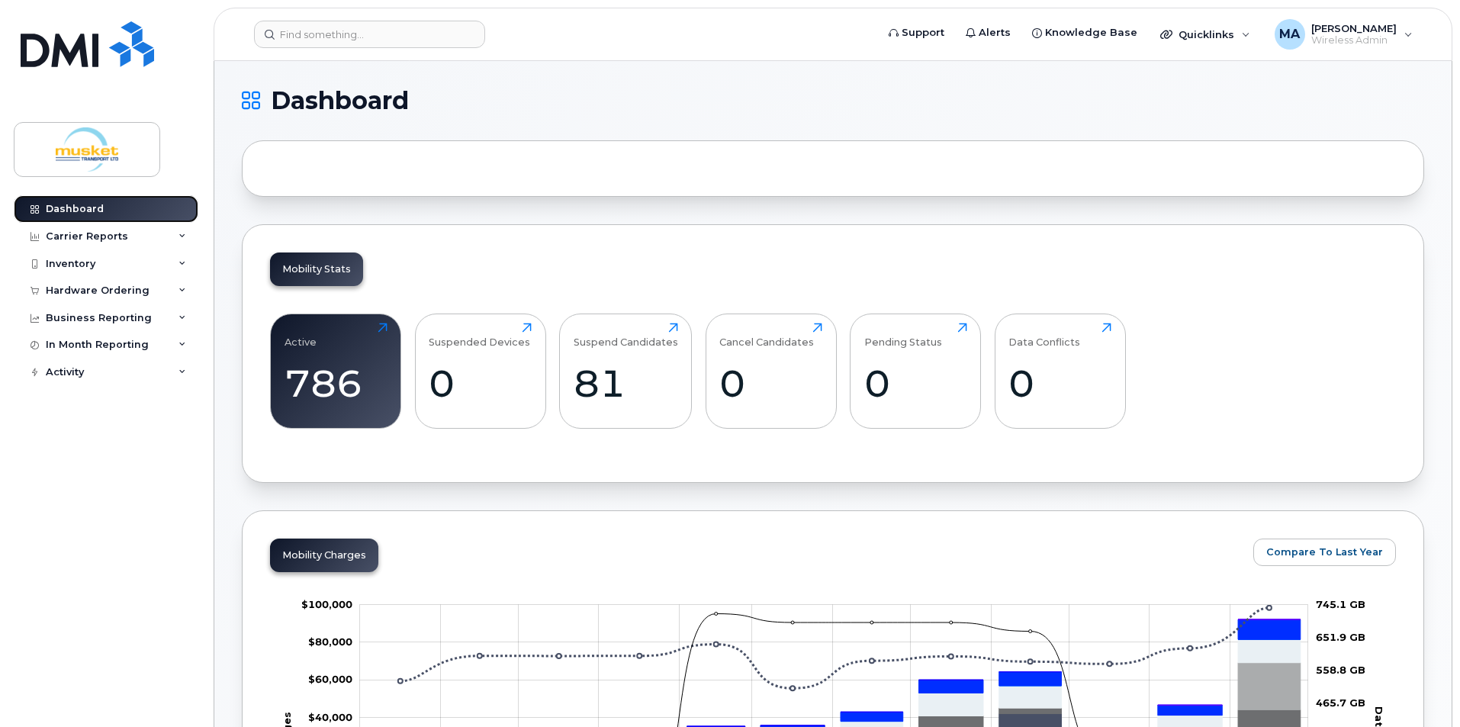
click at [95, 211] on div "Dashboard" at bounding box center [75, 209] width 58 height 12
click at [101, 227] on div "Carrier Reports" at bounding box center [106, 236] width 185 height 27
